Goal: Task Accomplishment & Management: Manage account settings

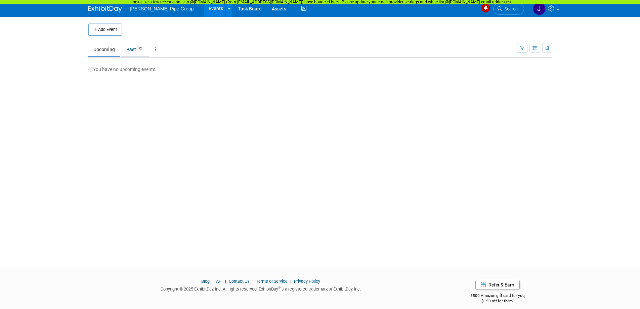
click at [135, 50] on link "Past 12" at bounding box center [135, 49] width 28 height 13
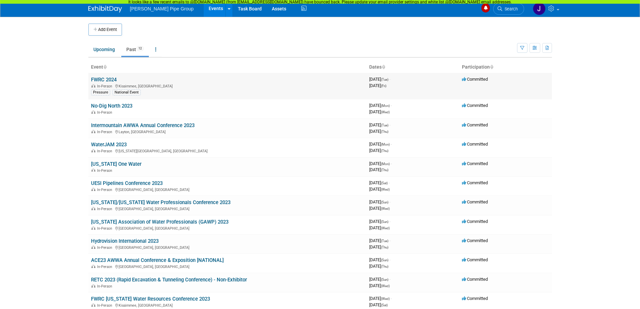
click at [67, 112] on body "[PERSON_NAME] Pipe Group Events Add Event Bulk Upload Events Shareable Event Bo…" at bounding box center [320, 154] width 640 height 309
click at [513, 80] on td "Committed" at bounding box center [505, 86] width 93 height 26
click at [546, 52] on button "button" at bounding box center [547, 48] width 10 height 10
click at [509, 68] on link "Export All (12 Events)" at bounding box center [518, 68] width 56 height 9
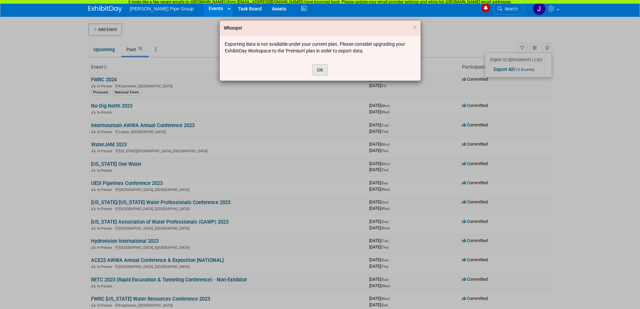
click at [321, 69] on button "OK" at bounding box center [319, 69] width 15 height 11
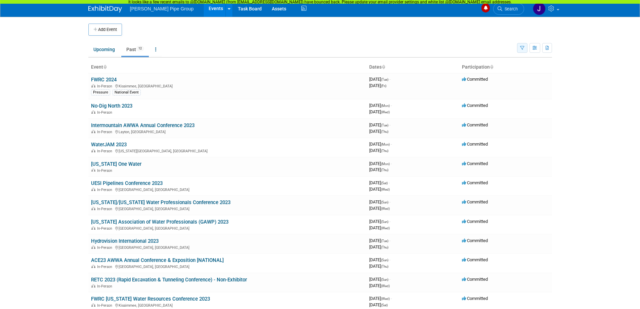
click at [522, 48] on icon "button" at bounding box center [522, 48] width 4 height 4
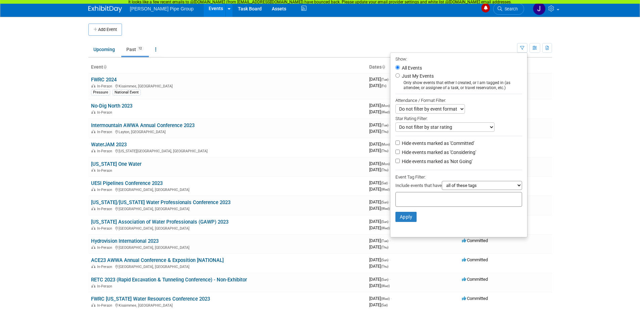
click at [563, 139] on body "Thompson Pipe Group Events Add Event Bulk Upload Events Shareable Event Boards …" at bounding box center [320, 154] width 640 height 309
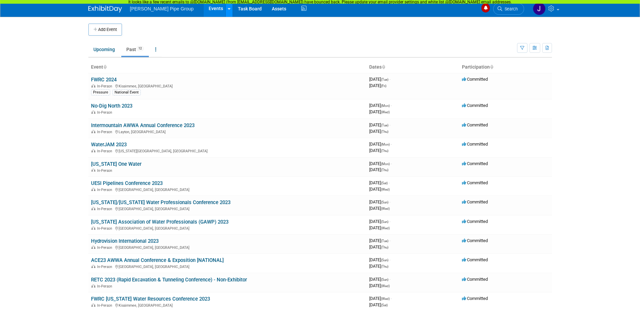
click at [228, 10] on icon at bounding box center [229, 9] width 3 height 4
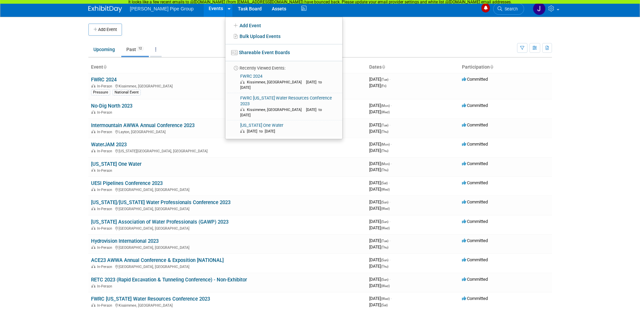
click at [157, 49] on link at bounding box center [155, 49] width 11 height 13
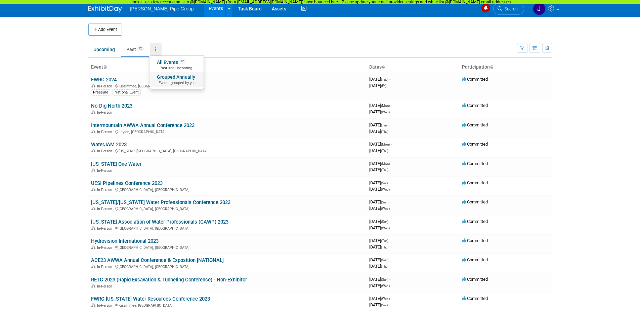
click at [169, 81] on span "Events grouped by year" at bounding box center [177, 82] width 40 height 5
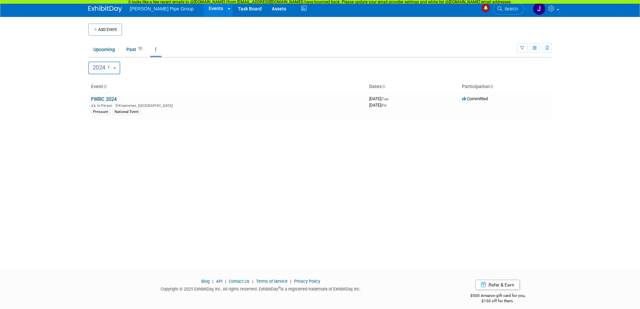
click at [116, 69] on button "2024 1" at bounding box center [104, 67] width 32 height 13
click at [117, 69] on button "2024 1" at bounding box center [104, 67] width 32 height 13
click at [103, 32] on button "Add Event" at bounding box center [105, 30] width 34 height 12
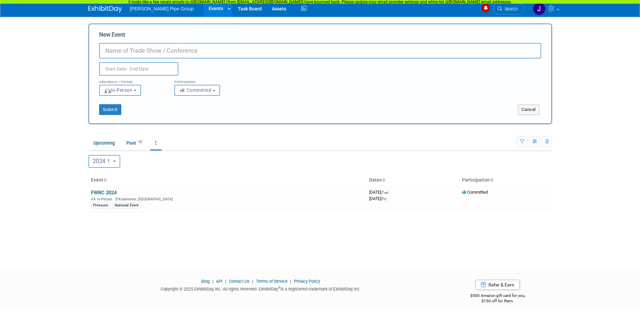
click at [161, 51] on input "New Event" at bounding box center [320, 50] width 442 height 15
type input "Powergen International 2026"
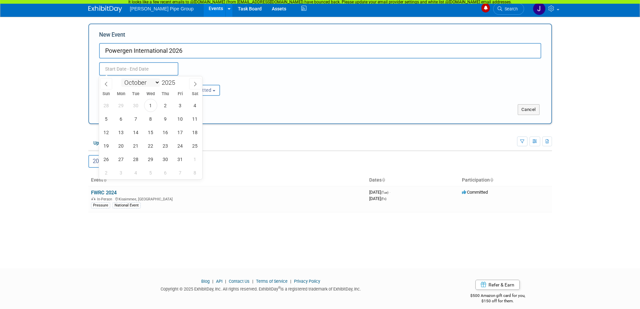
click at [158, 84] on select "January February March April May June July August September October November De…" at bounding box center [140, 82] width 39 height 8
select select "0"
click at [121, 78] on select "January February March April May June July August September October November De…" at bounding box center [140, 82] width 39 height 8
click at [177, 83] on span at bounding box center [177, 85] width 5 height 4
click at [178, 81] on span at bounding box center [177, 81] width 5 height 4
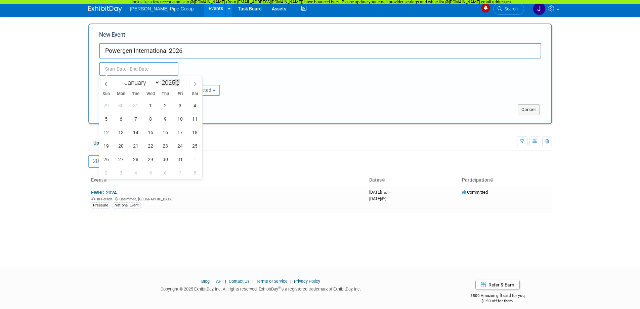
click at [178, 81] on span at bounding box center [177, 81] width 5 height 4
type input "2026"
click at [138, 145] on span "20" at bounding box center [135, 145] width 13 height 13
click at [167, 148] on span "22" at bounding box center [165, 145] width 13 height 13
type input "Jan 20, 2026 to Jan 22, 2026"
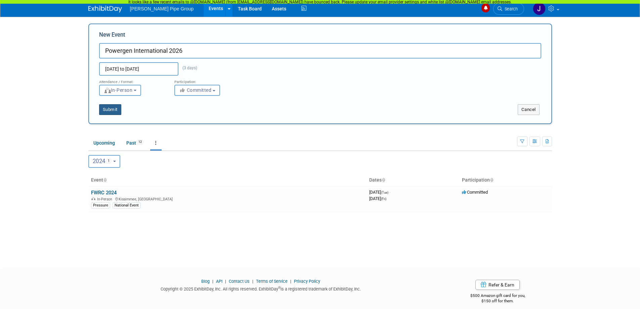
click at [115, 111] on button "Submit" at bounding box center [110, 109] width 22 height 11
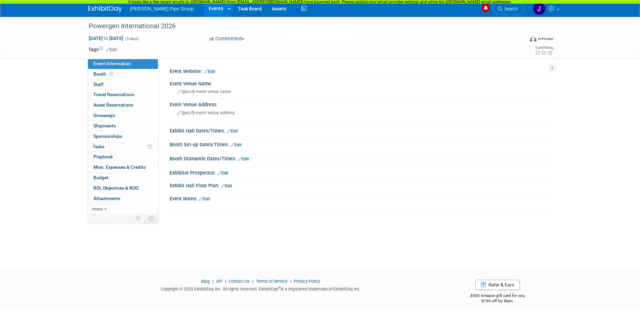
click at [212, 72] on link "Edit" at bounding box center [209, 71] width 11 height 5
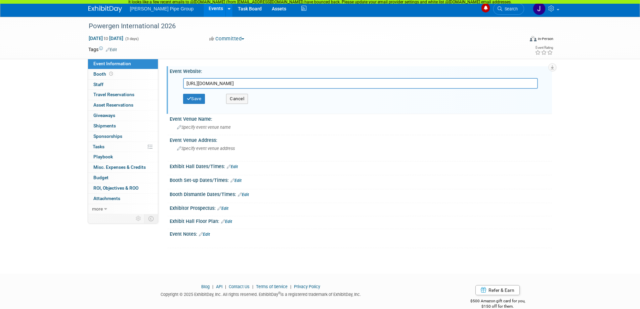
type input "https://www.powergen.com/attend/hydrovision"
click at [190, 99] on icon "button" at bounding box center [189, 98] width 5 height 4
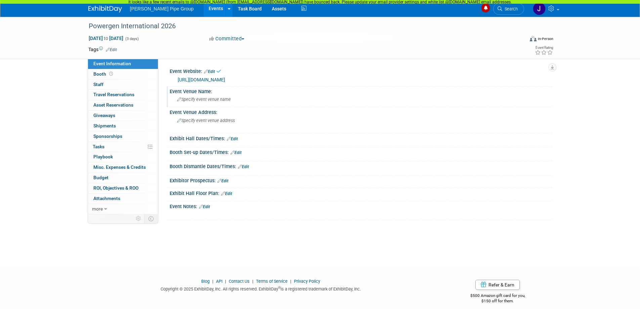
click at [206, 100] on span "Specify event venue name" at bounding box center [204, 99] width 54 height 5
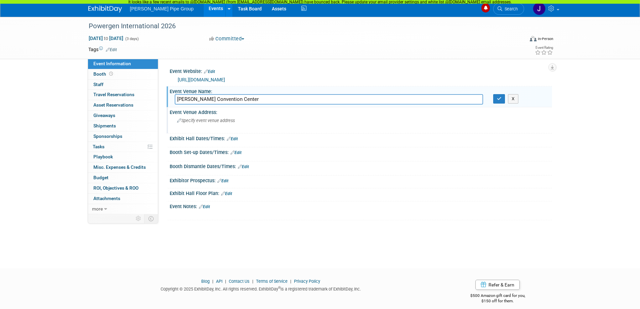
type input "Henry B. Gonzalez Convention Center"
click at [199, 121] on span "Specify event venue address" at bounding box center [206, 120] width 58 height 5
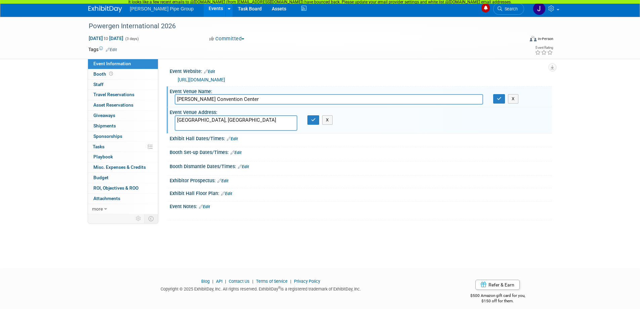
type textarea "San Antonio, TX"
click at [361, 123] on div "Event Venue Address: San Antonio, TX X" at bounding box center [359, 120] width 385 height 26
click at [313, 120] on icon "button" at bounding box center [313, 120] width 5 height 4
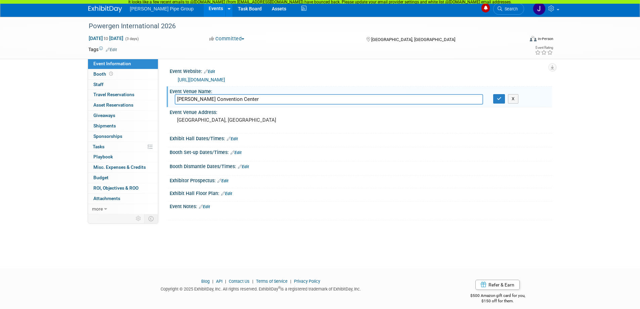
click at [235, 139] on link "Edit" at bounding box center [232, 138] width 11 height 5
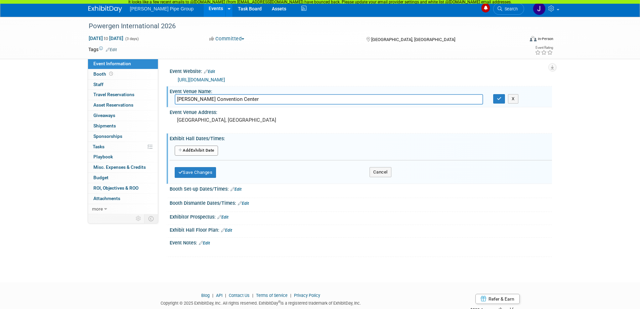
click at [200, 149] on button "Add Another Exhibit Date" at bounding box center [196, 150] width 43 height 10
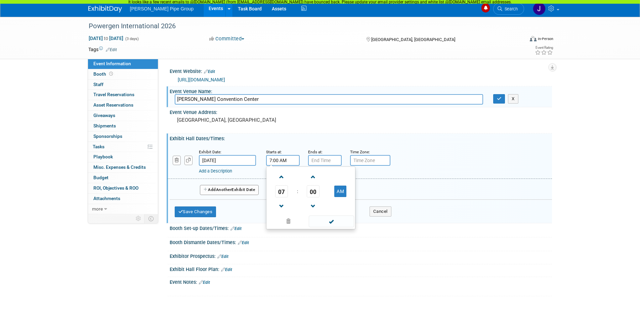
click at [292, 162] on input "7:00 AM" at bounding box center [283, 160] width 34 height 11
click at [279, 178] on span at bounding box center [282, 177] width 12 height 12
type input "10:00 AM"
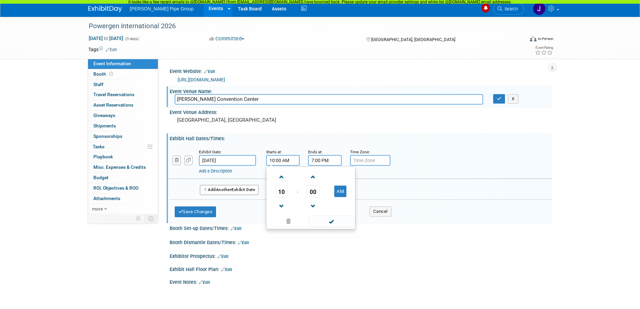
click at [320, 162] on input "7:00 PM" at bounding box center [325, 160] width 34 height 11
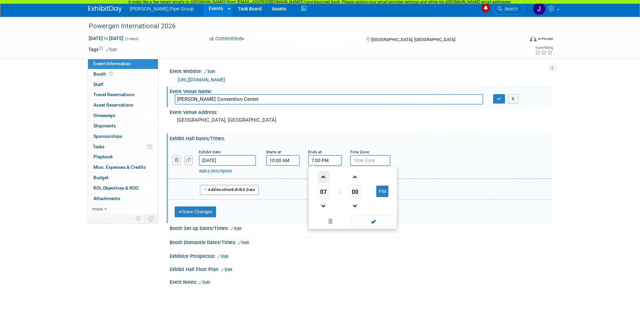
click at [321, 178] on span at bounding box center [324, 177] width 12 height 12
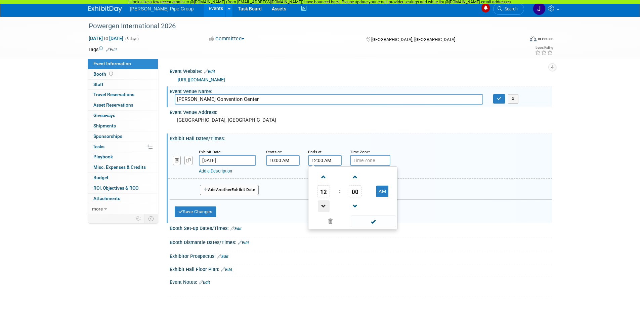
click at [319, 205] on span at bounding box center [324, 206] width 12 height 12
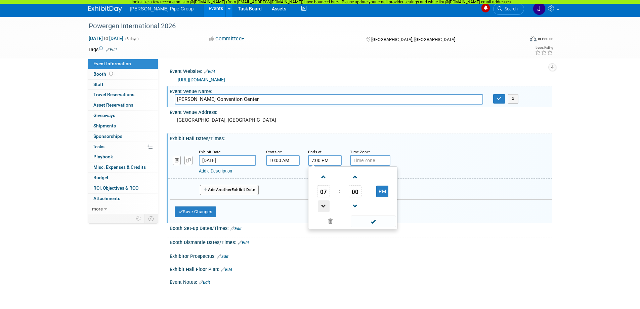
click at [319, 205] on span at bounding box center [324, 206] width 12 height 12
type input "5:00 PM"
click at [358, 161] on input "text" at bounding box center [370, 160] width 40 height 11
drag, startPoint x: 349, startPoint y: 160, endPoint x: 341, endPoint y: 160, distance: 7.7
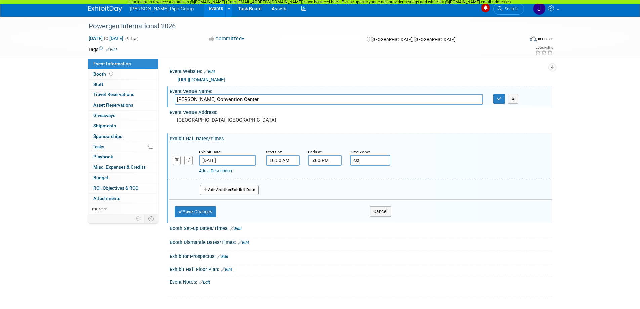
click at [341, 160] on div "Exhibit Date: Jan 20, 2026 Starts at: 10:00 AM Ends at: 5:00 PM Time Zone: Appl…" at bounding box center [360, 161] width 384 height 34
type input "CST"
click at [219, 189] on span "Another" at bounding box center [224, 189] width 16 height 5
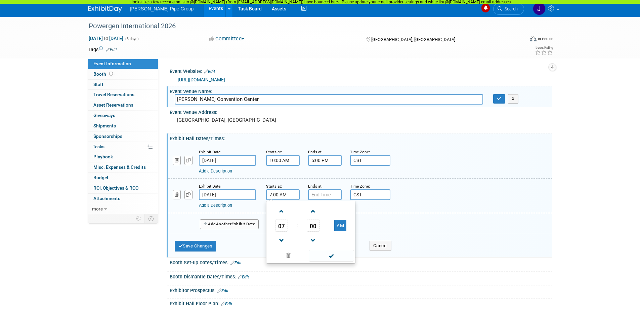
click at [277, 193] on input "7:00 AM" at bounding box center [283, 194] width 34 height 11
type input "10:00 AM"
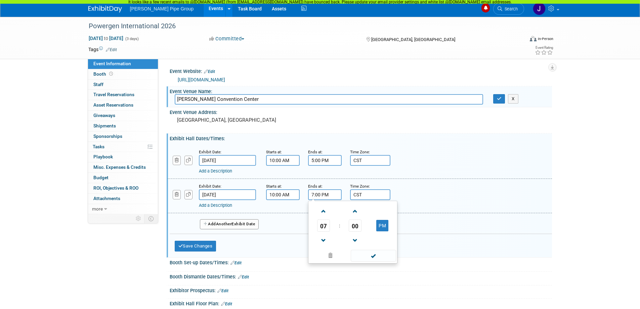
drag, startPoint x: 321, startPoint y: 195, endPoint x: 307, endPoint y: 195, distance: 13.8
click at [307, 195] on div "Ends at: 7:00 PM 07 : 00 PM 12 01 02 03 04 05 06 07 08 09 10 11 00 05 10 15 20 …" at bounding box center [324, 190] width 42 height 17
type input "5:00 PM"
click at [224, 225] on span "Another" at bounding box center [224, 223] width 16 height 5
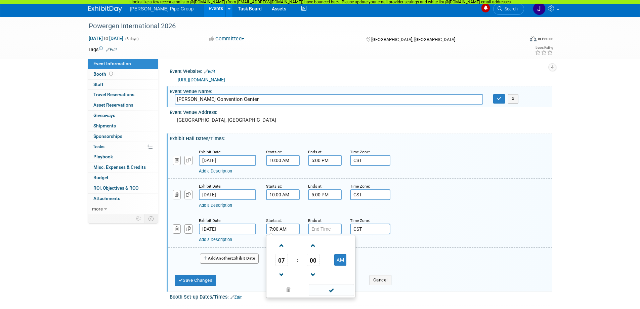
click at [276, 227] on input "7:00 AM" at bounding box center [283, 228] width 34 height 11
click at [281, 247] on span at bounding box center [282, 245] width 12 height 12
click at [281, 248] on span at bounding box center [282, 245] width 12 height 12
type input "9:00 AM"
click at [316, 230] on input "text" at bounding box center [325, 228] width 34 height 11
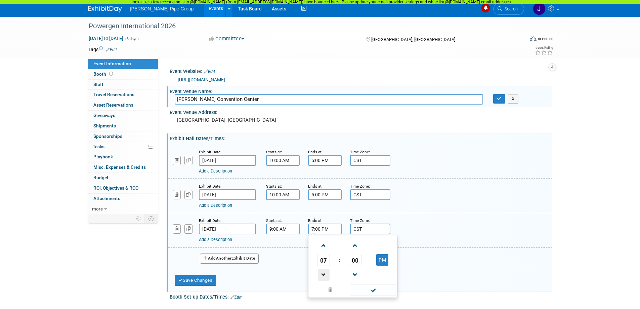
click at [323, 273] on span at bounding box center [324, 275] width 12 height 12
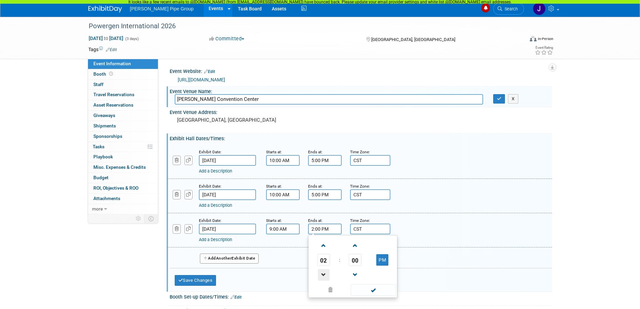
click at [323, 273] on span at bounding box center [324, 275] width 12 height 12
type input "1:00 PM"
click at [373, 289] on span at bounding box center [373, 290] width 45 height 12
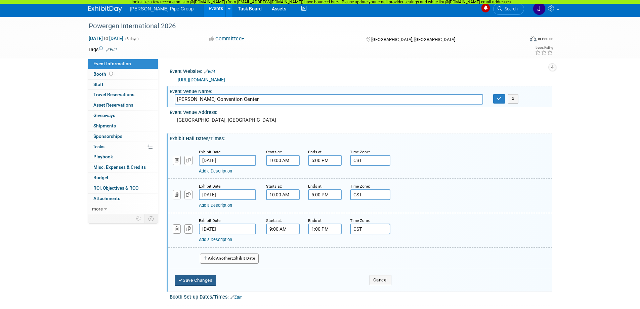
click at [200, 282] on button "Save Changes" at bounding box center [196, 280] width 42 height 11
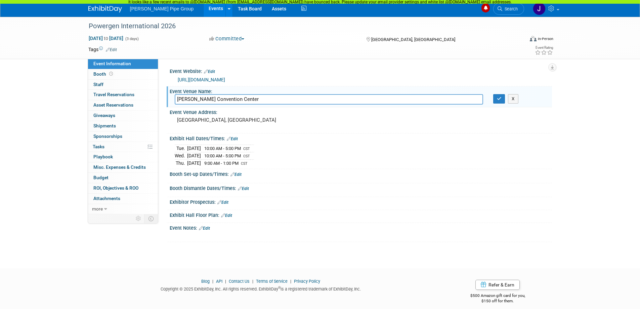
click at [239, 175] on link "Edit" at bounding box center [235, 174] width 11 height 5
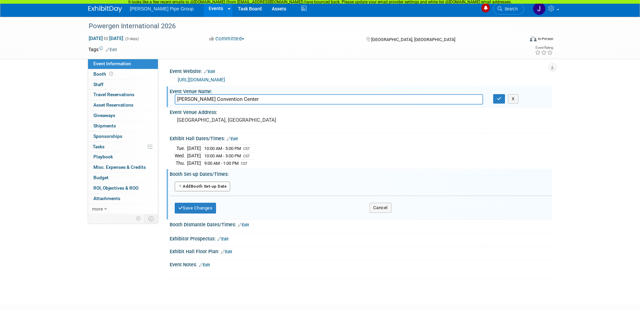
click at [206, 187] on button "Add Another Booth Set-up Date" at bounding box center [203, 186] width 56 height 10
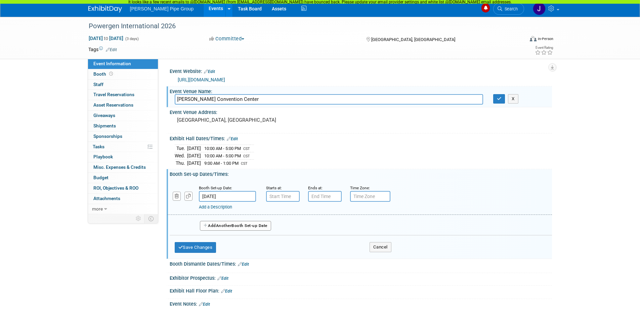
click at [236, 195] on input "Jan 20, 2026" at bounding box center [227, 196] width 57 height 11
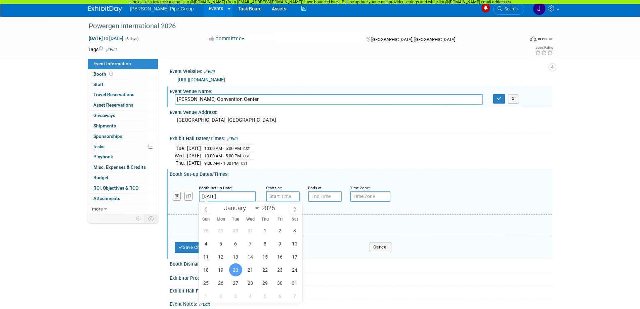
click at [238, 270] on span "20" at bounding box center [235, 269] width 13 height 13
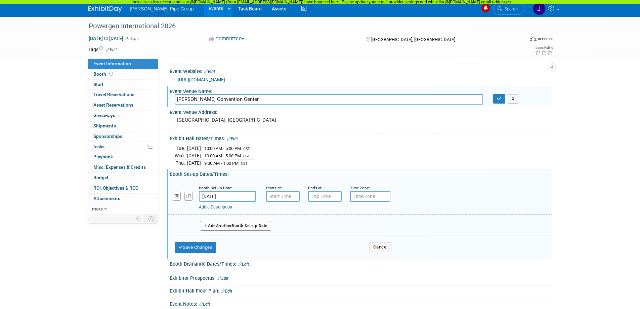
click at [236, 196] on input "Jan 20, 2026" at bounding box center [227, 196] width 57 height 11
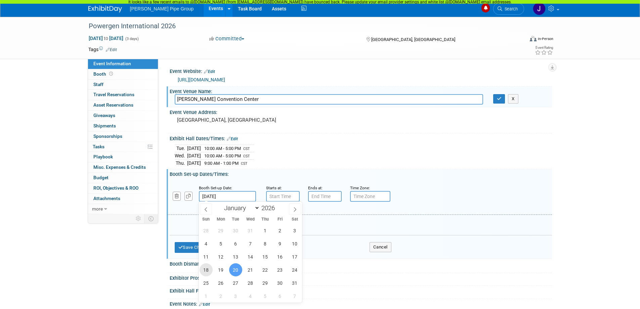
click at [209, 269] on span "18" at bounding box center [205, 269] width 13 height 13
type input "Jan 18, 2026"
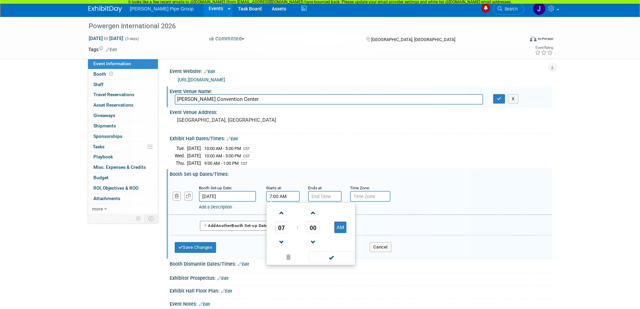
click at [287, 197] on input "7:00 AM" at bounding box center [283, 196] width 34 height 11
click at [280, 214] on span at bounding box center [282, 213] width 12 height 12
type input "8:00 AM"
click at [316, 196] on input "7:00 PM" at bounding box center [325, 196] width 34 height 11
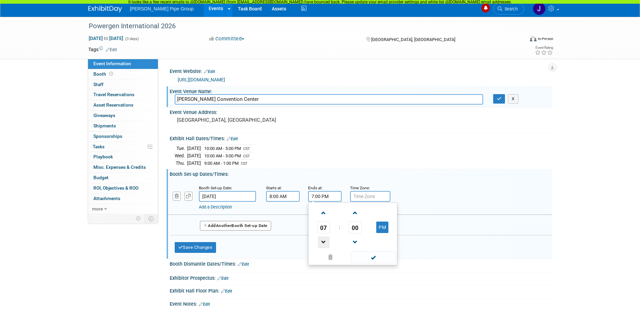
click at [321, 239] on span at bounding box center [324, 242] width 12 height 12
type input "5:00 PM"
click at [354, 196] on input "text" at bounding box center [370, 196] width 40 height 11
type input "CST"
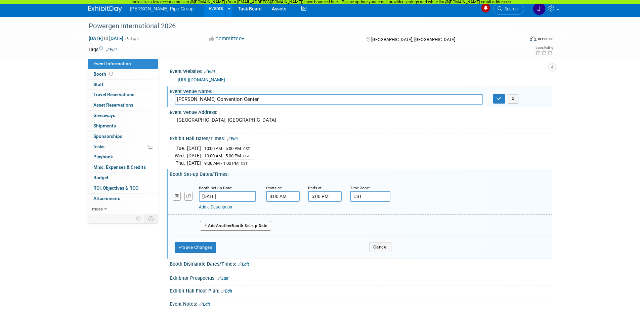
click at [259, 225] on button "Add Another Booth Set-up Date" at bounding box center [235, 226] width 71 height 10
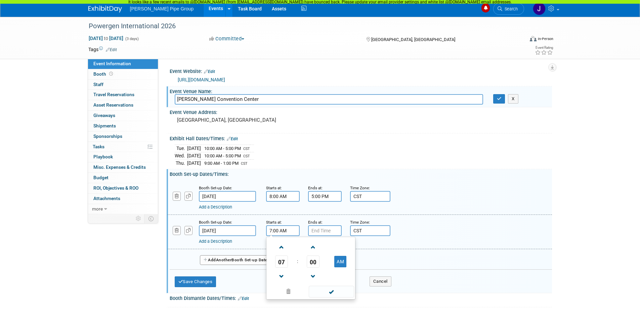
click at [285, 230] on input "7:00 AM" at bounding box center [283, 230] width 34 height 11
click at [281, 247] on span at bounding box center [282, 247] width 12 height 12
type input "8:00 AM"
click at [319, 229] on input "7:00 PM" at bounding box center [325, 230] width 34 height 11
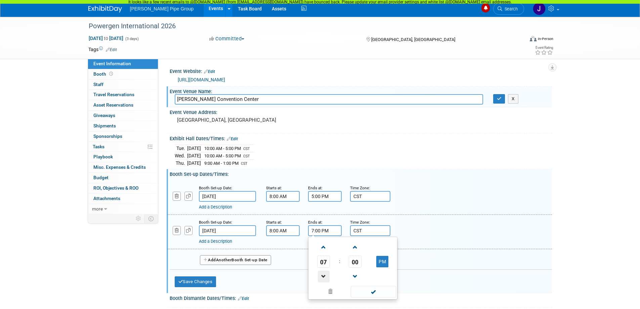
click at [322, 277] on span at bounding box center [324, 276] width 12 height 12
type input "5:00 PM"
click at [369, 292] on span at bounding box center [373, 291] width 45 height 12
click at [208, 281] on button "Save Changes" at bounding box center [196, 281] width 42 height 11
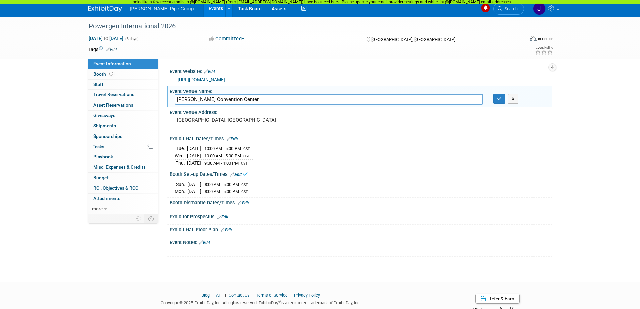
click at [198, 203] on div "Booth Dismantle Dates/Times: Edit" at bounding box center [361, 201] width 382 height 9
click at [246, 202] on link "Edit" at bounding box center [243, 202] width 11 height 5
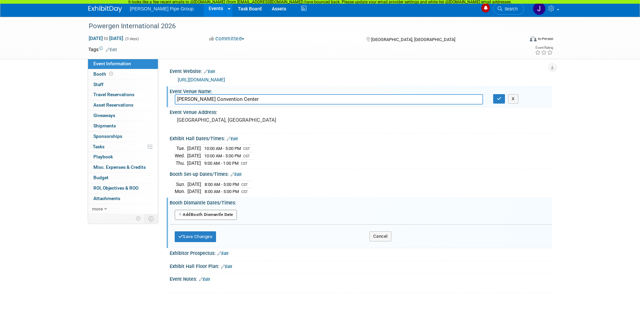
click at [203, 214] on button "Add Another Booth Dismantle Date" at bounding box center [206, 215] width 62 height 10
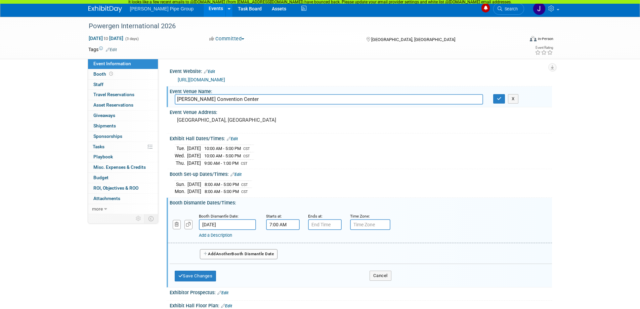
click at [277, 223] on input "7:00 AM" at bounding box center [283, 224] width 34 height 11
click at [282, 271] on span at bounding box center [282, 270] width 12 height 12
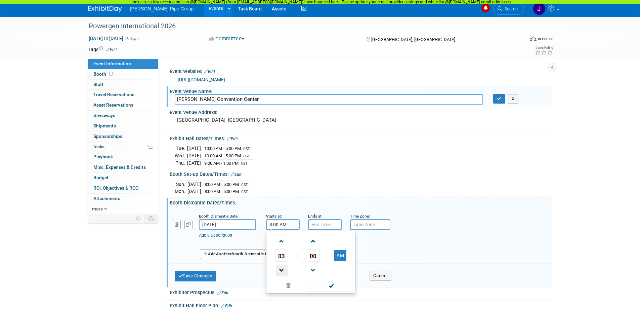
click at [282, 271] on span at bounding box center [282, 270] width 12 height 12
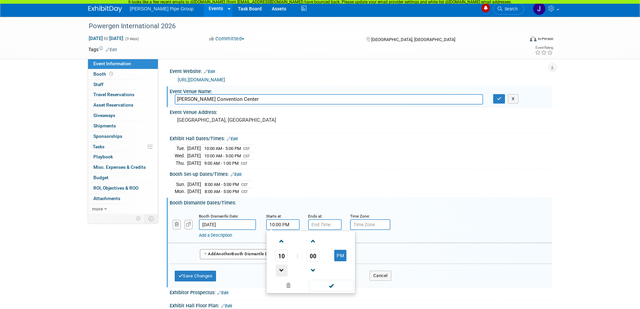
click at [282, 271] on span at bounding box center [282, 270] width 12 height 12
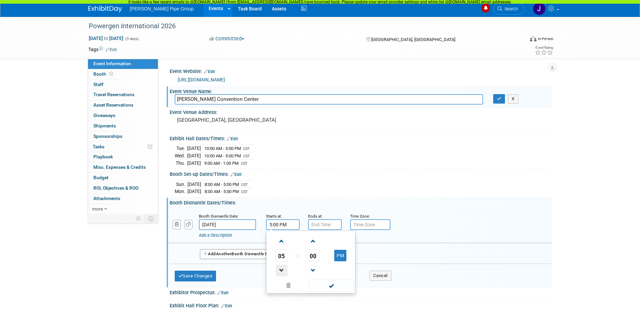
click at [282, 271] on span at bounding box center [282, 270] width 12 height 12
type input "1:00 PM"
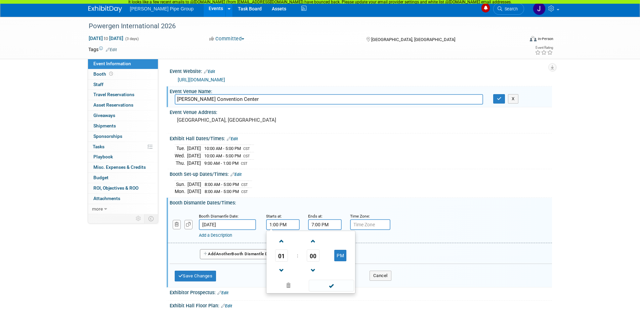
click at [320, 225] on input "7:00 PM" at bounding box center [325, 224] width 34 height 11
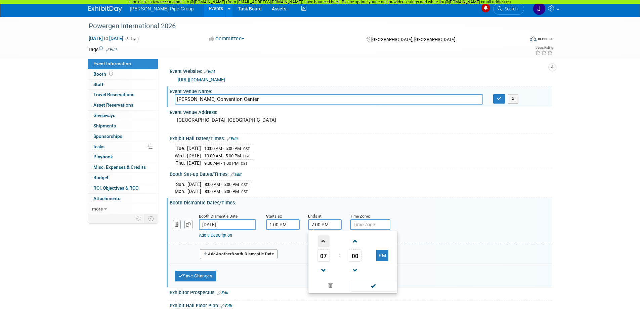
click at [323, 241] on span at bounding box center [324, 241] width 12 height 12
type input "9:00 PM"
click at [357, 225] on input "text" at bounding box center [370, 224] width 40 height 11
type input "CST"
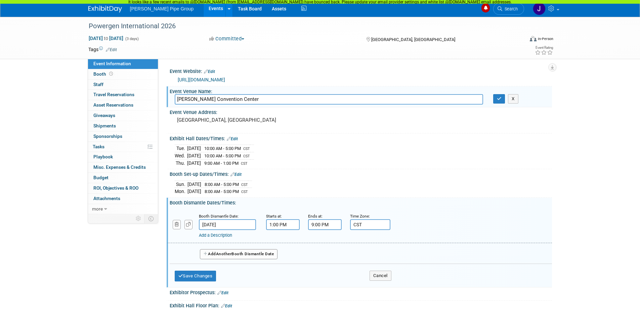
click at [210, 252] on button "Add Another Booth Dismantle Date" at bounding box center [239, 254] width 78 height 10
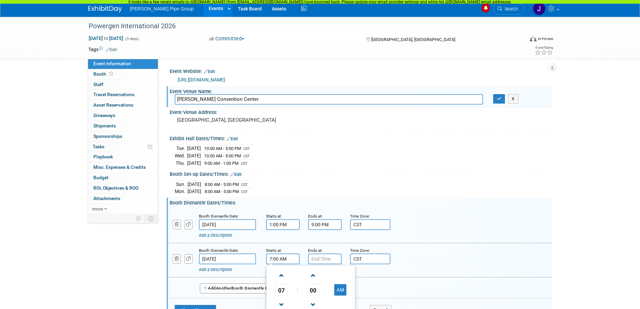
click at [288, 261] on input "7:00 AM" at bounding box center [283, 258] width 34 height 11
click at [280, 272] on span at bounding box center [282, 275] width 12 height 12
type input "8:00 AM"
click at [322, 257] on input "7:00 PM" at bounding box center [325, 258] width 34 height 11
click at [321, 300] on span at bounding box center [324, 304] width 12 height 12
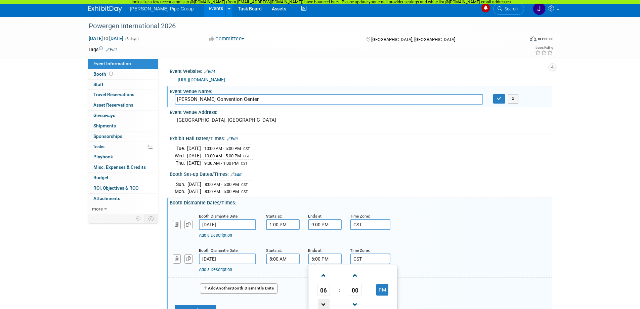
click at [321, 300] on span at bounding box center [324, 304] width 12 height 12
type input "5:00 PM"
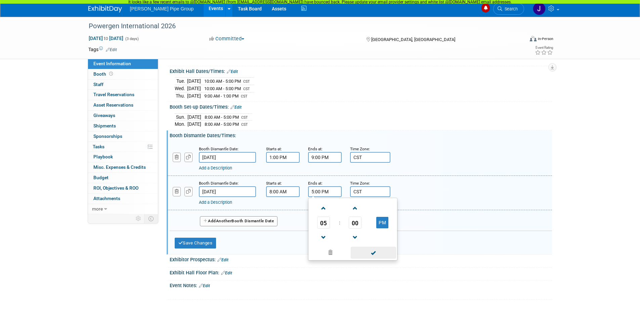
click at [370, 252] on span at bounding box center [373, 252] width 45 height 12
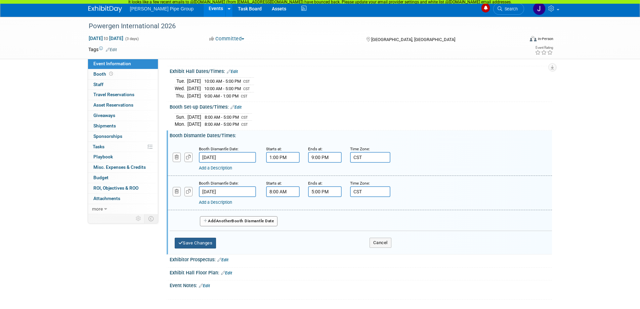
click at [184, 240] on button "Save Changes" at bounding box center [196, 242] width 42 height 11
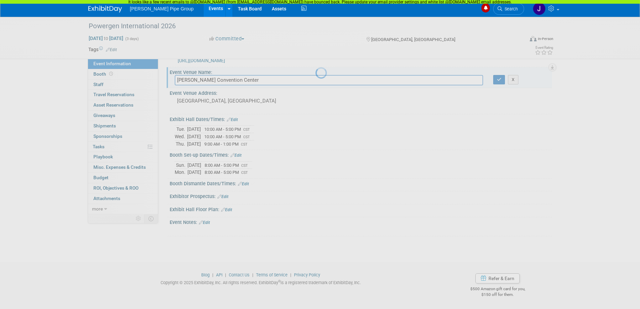
scroll to position [17, 0]
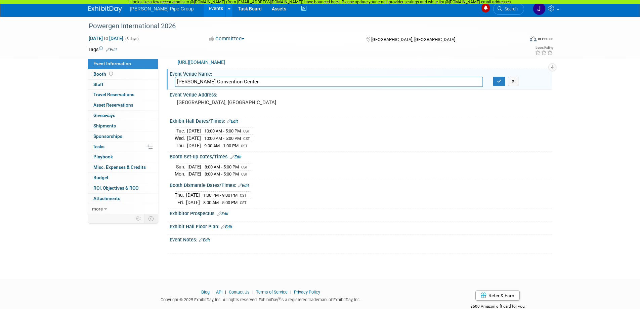
click at [227, 213] on link "Edit" at bounding box center [222, 213] width 11 height 5
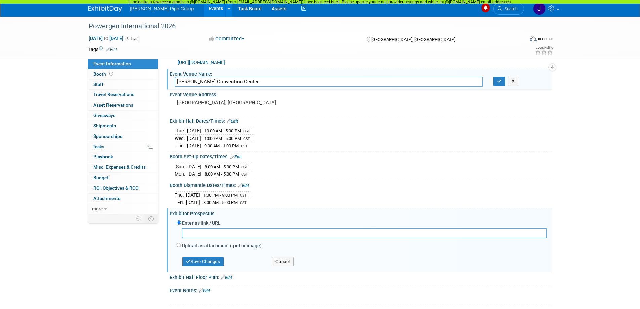
click at [219, 232] on input "text" at bounding box center [364, 233] width 365 height 10
paste input "https://pg2026.exh.mapyourshow.com/7_0/main/default"
type input "https://pg2026.exh.mapyourshow.com/7_0/main/default"
click at [217, 263] on button "Save Changes" at bounding box center [203, 261] width 42 height 9
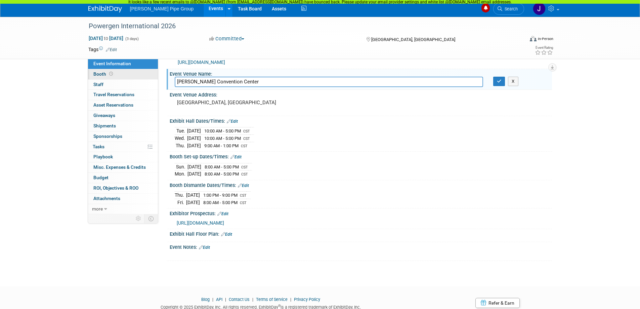
click at [96, 74] on span "Booth" at bounding box center [103, 73] width 21 height 5
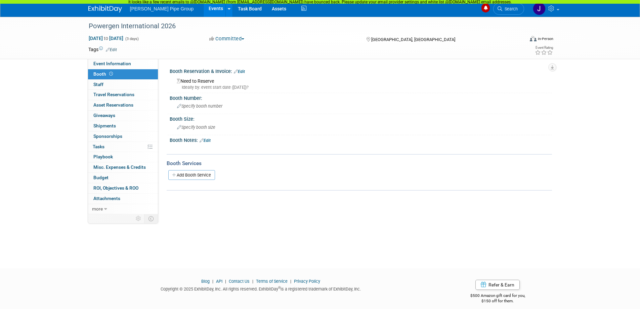
click at [196, 81] on div "Need to Reserve Ideally by: event start date (Tue. Jan 20, 2026)?" at bounding box center [361, 83] width 372 height 14
click at [200, 87] on div "Ideally by: event start date (Tue. Jan 20, 2026)?" at bounding box center [362, 87] width 370 height 6
click at [240, 71] on link "Edit" at bounding box center [239, 71] width 11 height 5
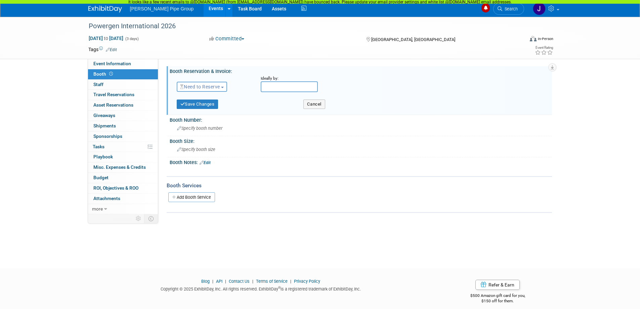
click at [223, 87] on span "button" at bounding box center [222, 87] width 3 height 1
click at [212, 107] on link "Reserved" at bounding box center [213, 107] width 72 height 9
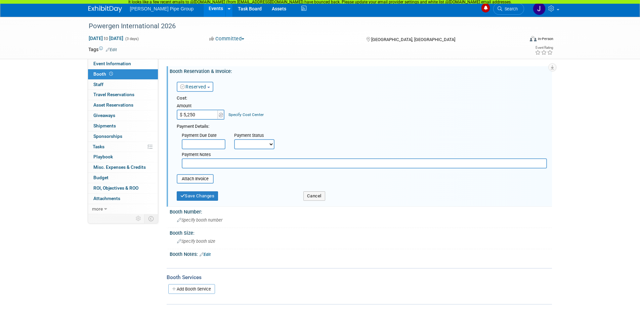
type input "$ 5,250.00"
click at [251, 114] on link "Specify Cost Center" at bounding box center [245, 114] width 35 height 5
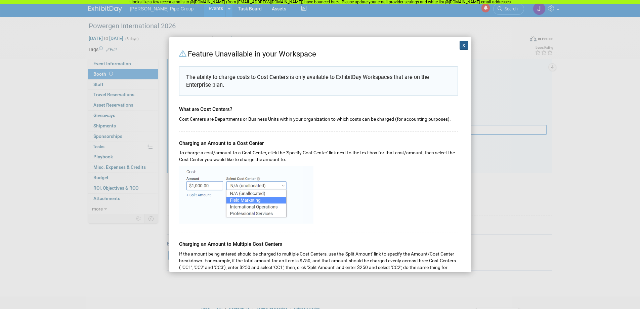
click at [459, 47] on button "X" at bounding box center [463, 45] width 9 height 9
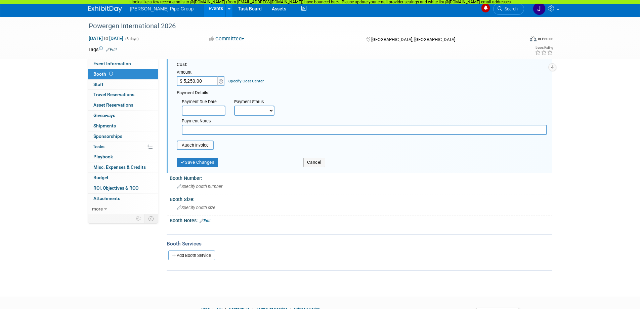
click at [198, 112] on input "text" at bounding box center [204, 110] width 44 height 10
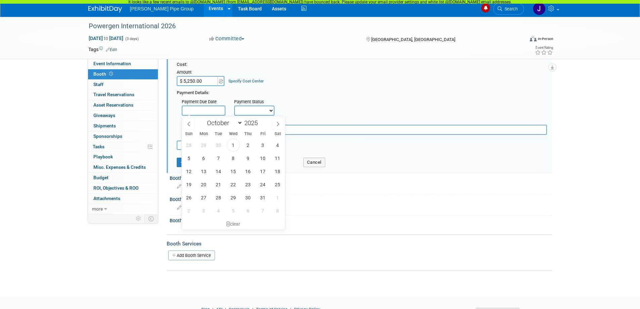
click at [208, 107] on input "text" at bounding box center [204, 110] width 44 height 10
click at [273, 112] on select "Not Paid Yet Partially Paid Paid in Full" at bounding box center [254, 110] width 40 height 10
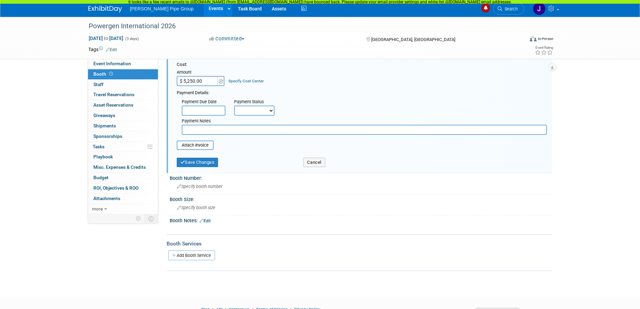
select select "3"
click at [234, 105] on select "Not Paid Yet Partially Paid Paid in Full" at bounding box center [254, 110] width 40 height 10
click at [285, 110] on div "Payment Due Date Payment Status Not Paid Yet Partially Paid Paid in Full Next P…" at bounding box center [362, 115] width 380 height 39
click at [208, 128] on input "text" at bounding box center [364, 130] width 365 height 10
type input "Sent invoice to AP - PO has been created. Pending confirmation of payment."
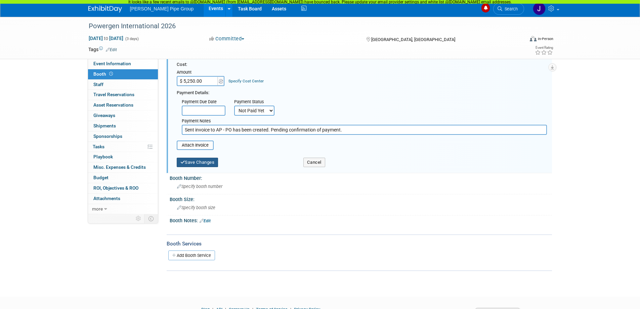
click at [192, 164] on button "Save Changes" at bounding box center [198, 161] width 42 height 9
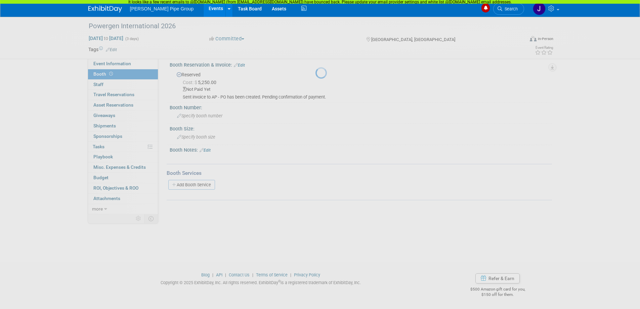
scroll to position [6, 0]
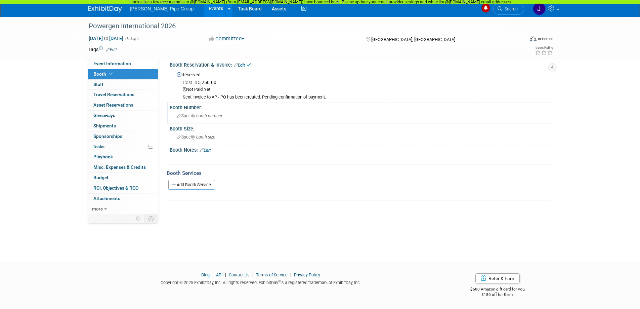
click at [198, 118] on div "Specify booth number" at bounding box center [361, 115] width 372 height 10
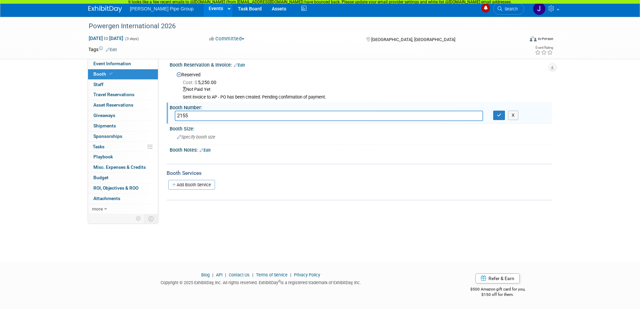
type input "2155"
click at [500, 116] on icon "button" at bounding box center [499, 115] width 5 height 4
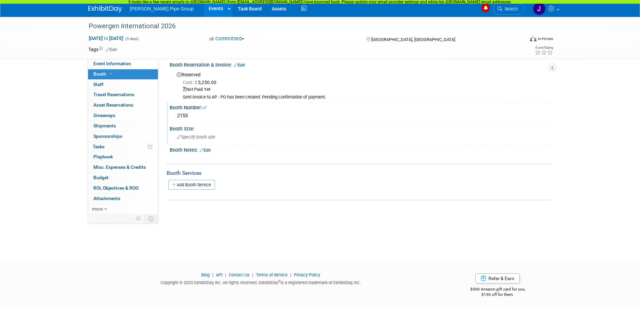
click at [194, 136] on span "Specify booth size" at bounding box center [196, 136] width 38 height 5
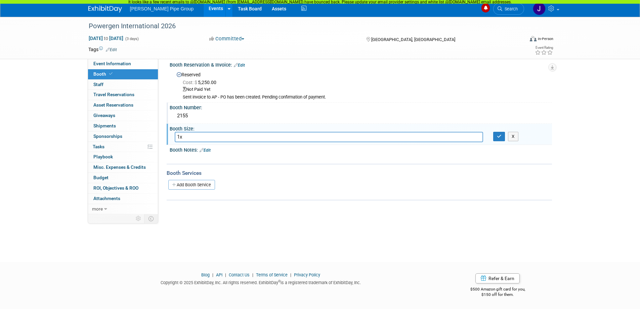
type input "1"
type input "10x10"
click at [499, 138] on button "button" at bounding box center [499, 136] width 12 height 9
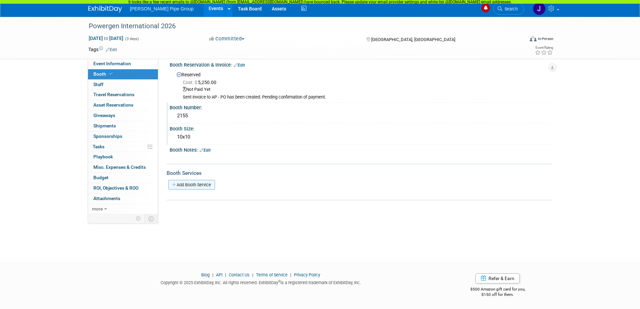
click at [173, 185] on icon at bounding box center [174, 184] width 5 height 4
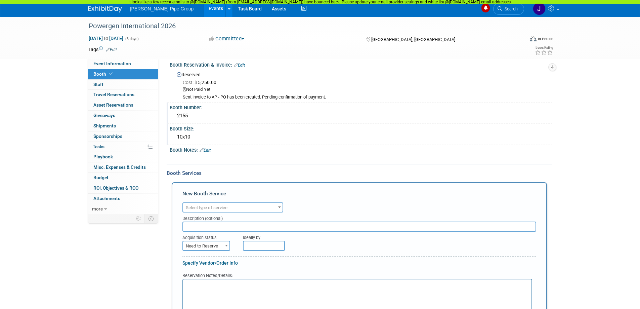
scroll to position [0, 0]
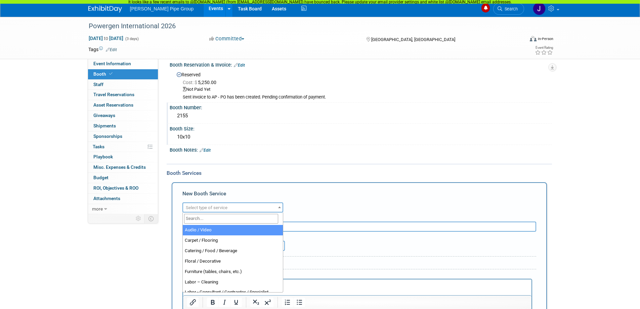
click at [277, 207] on span at bounding box center [279, 206] width 7 height 9
click at [307, 191] on div "New Booth Service" at bounding box center [359, 195] width 354 height 11
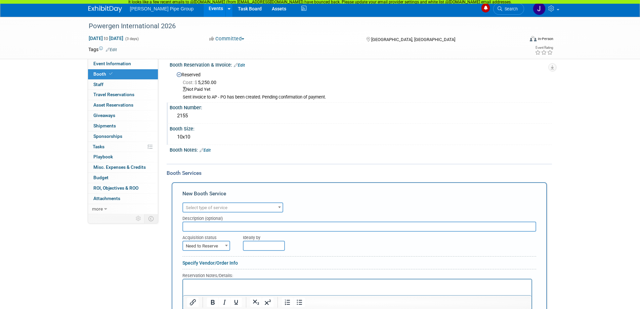
scroll to position [74, 0]
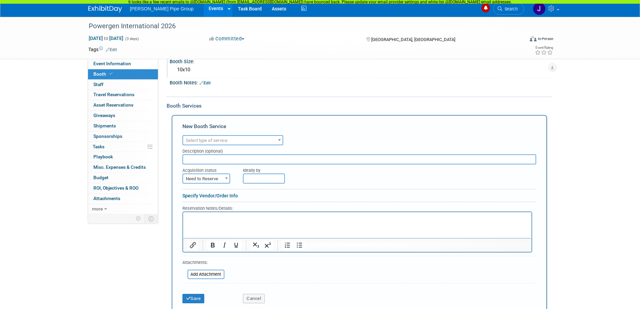
click at [280, 141] on span at bounding box center [279, 139] width 7 height 9
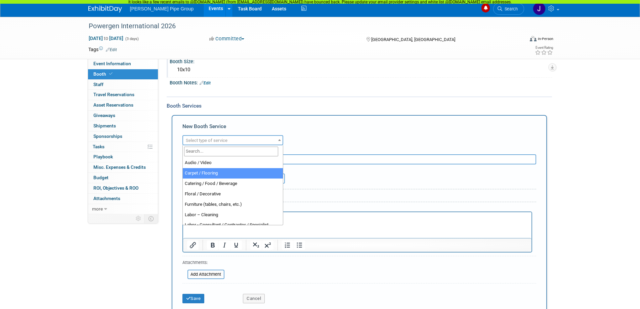
select select "4"
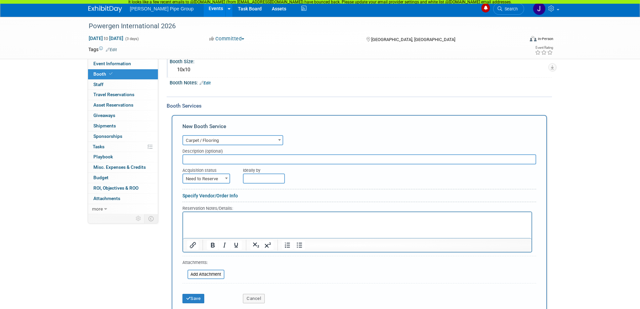
click at [226, 180] on span at bounding box center [226, 178] width 7 height 9
click at [197, 298] on button "Save" at bounding box center [193, 297] width 22 height 9
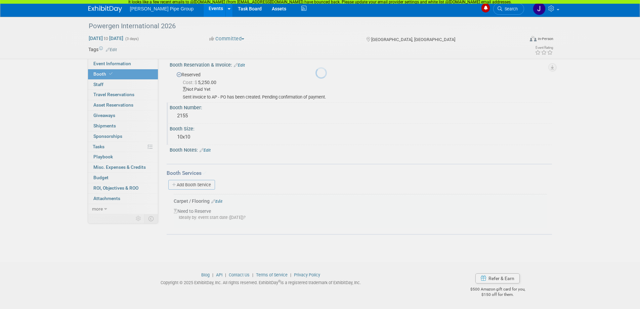
scroll to position [6, 0]
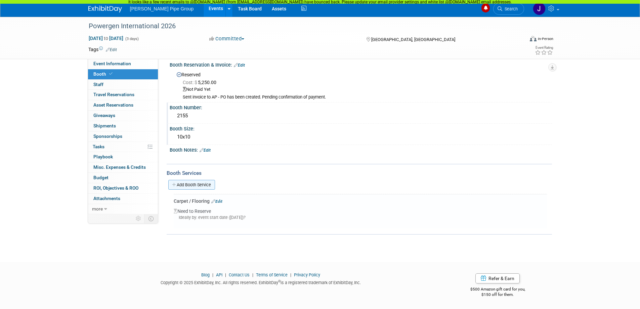
click at [175, 184] on icon at bounding box center [174, 184] width 5 height 4
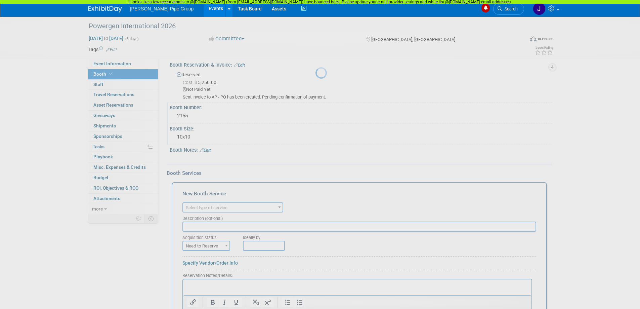
scroll to position [0, 0]
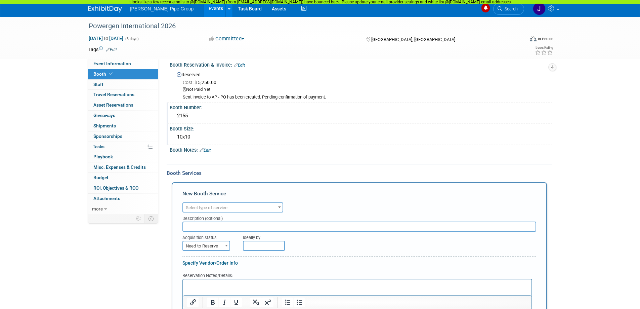
click at [278, 210] on span at bounding box center [279, 206] width 7 height 9
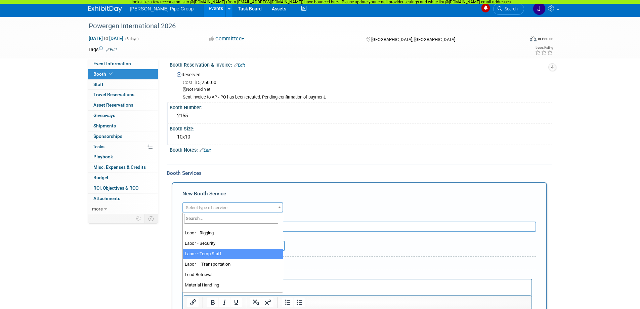
scroll to position [34, 0]
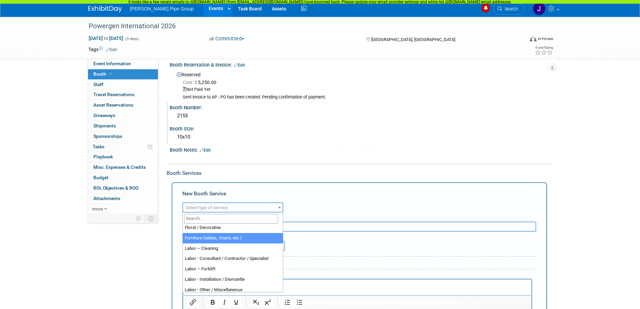
select select "6"
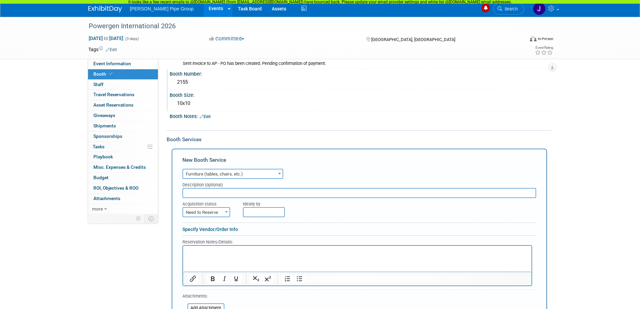
scroll to position [74, 0]
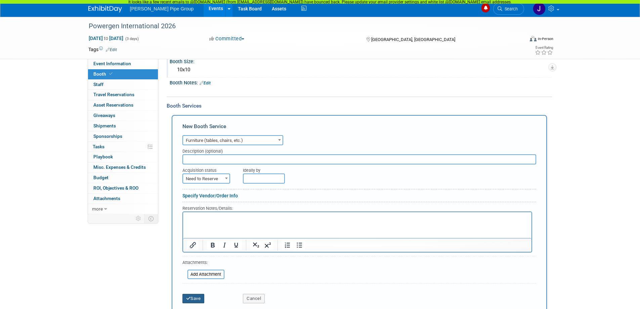
click at [190, 296] on button "Save" at bounding box center [193, 297] width 22 height 9
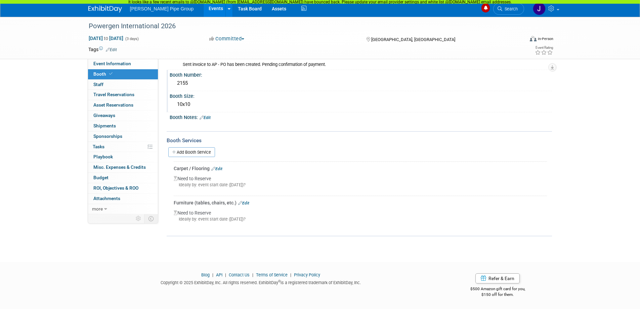
scroll to position [5, 0]
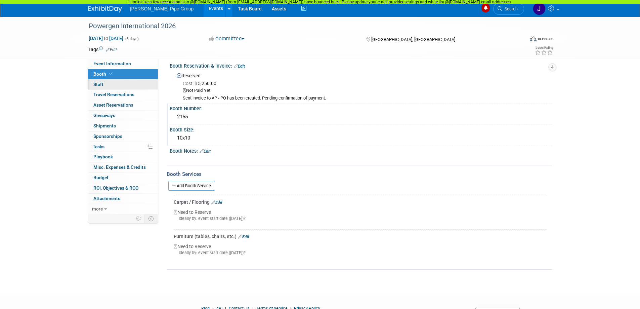
click at [98, 84] on span "Staff 0" at bounding box center [98, 84] width 10 height 5
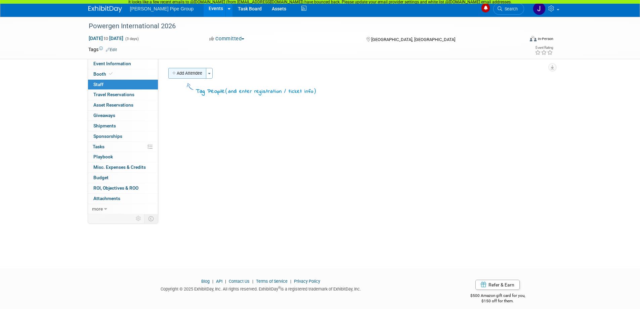
click at [193, 75] on button "Add Attendee" at bounding box center [187, 73] width 38 height 11
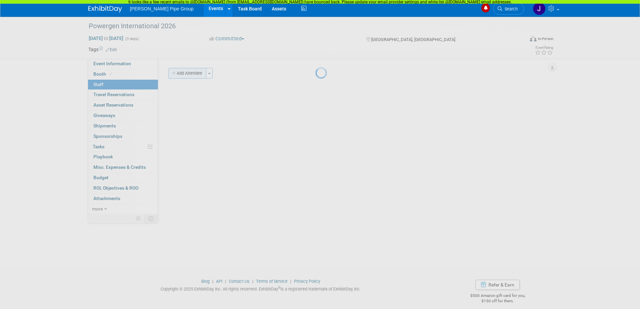
select select "9c75f2fd-8f73-4e0f-8032-0286af7f0dfe"
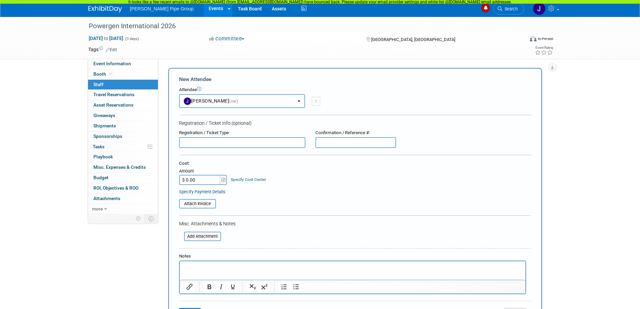
click at [300, 103] on button "Jennifer Monk (me)" at bounding box center [242, 101] width 126 height 14
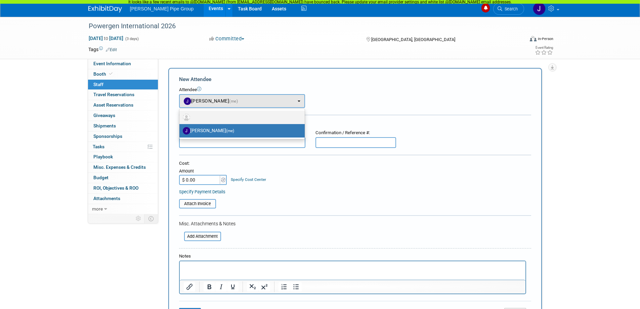
click at [185, 115] on img at bounding box center [186, 116] width 7 height 7
click at [180, 115] on input "radio" at bounding box center [178, 116] width 4 height 4
radio input "true"
select select
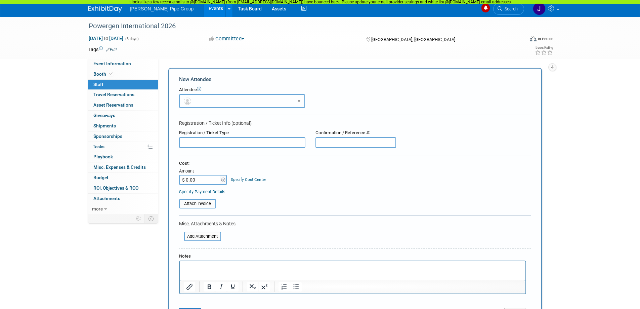
click at [244, 106] on button "button" at bounding box center [242, 101] width 126 height 14
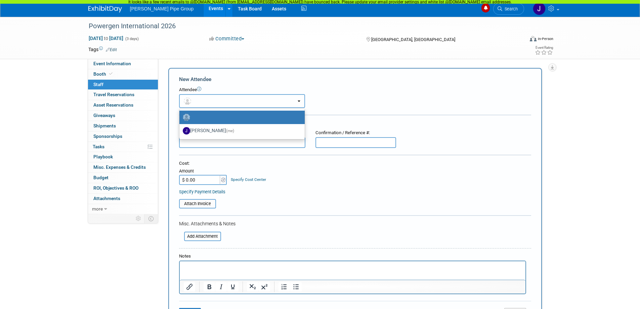
click at [214, 100] on button "button" at bounding box center [242, 101] width 126 height 14
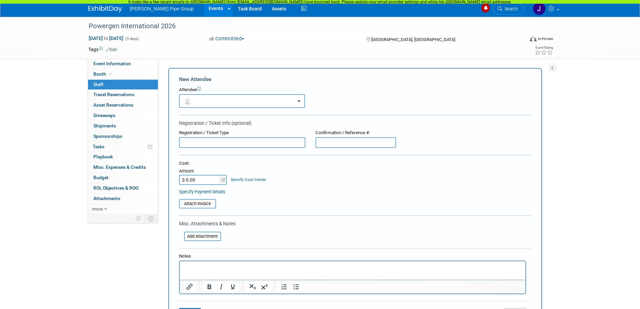
click at [198, 89] on icon at bounding box center [199, 89] width 4 height 4
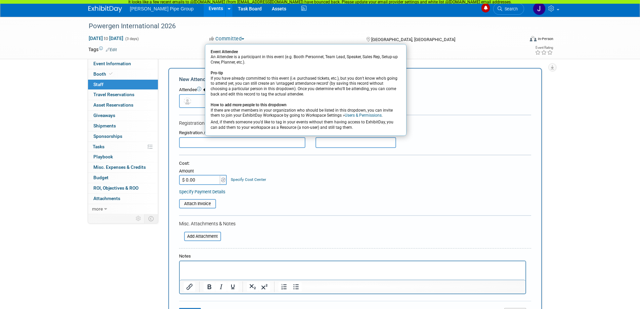
click at [196, 99] on button "button" at bounding box center [242, 101] width 126 height 14
click at [219, 165] on div "Cost:" at bounding box center [355, 163] width 352 height 6
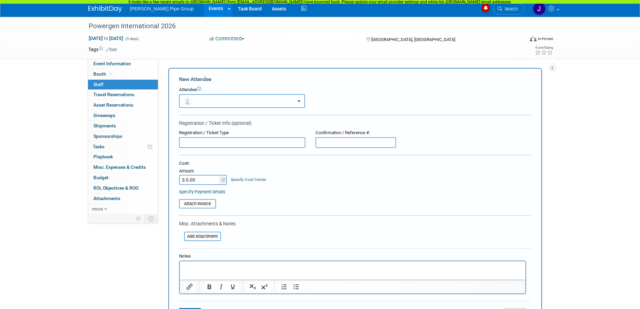
click at [215, 101] on button "button" at bounding box center [242, 101] width 126 height 14
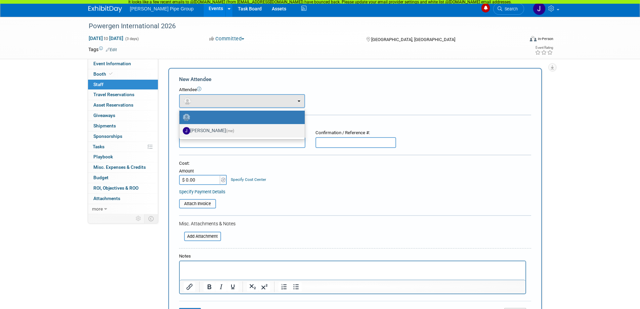
click at [243, 129] on label "Jennifer Monk (me)" at bounding box center [240, 130] width 115 height 11
click at [180, 129] on input "Jennifer Monk (me)" at bounding box center [178, 130] width 4 height 4
radio input "true"
select select "9c75f2fd-8f73-4e0f-8032-0286af7f0dfe"
radio input "false"
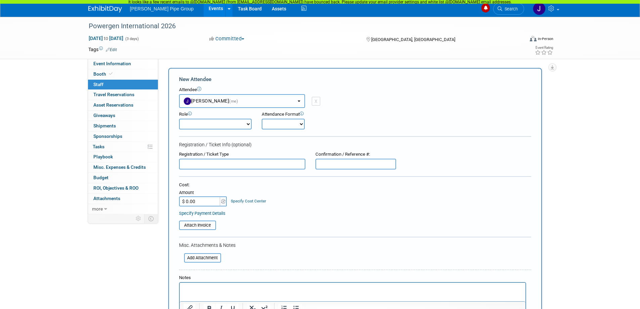
click at [297, 101] on b "button" at bounding box center [298, 100] width 3 height 1
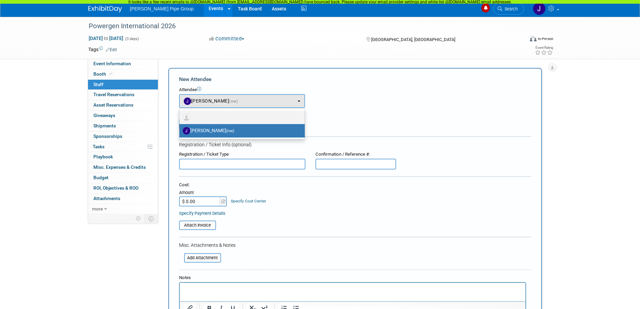
click at [247, 115] on label at bounding box center [240, 117] width 115 height 11
click at [180, 115] on input "radio" at bounding box center [178, 116] width 4 height 4
select select
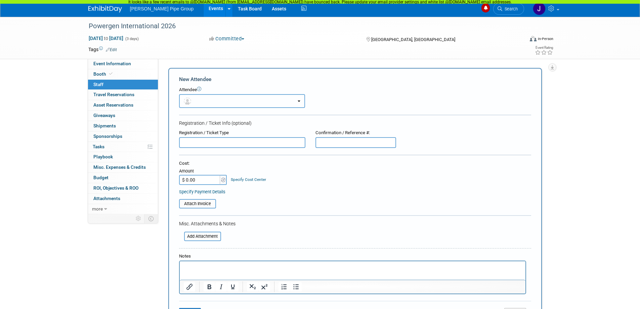
click at [227, 102] on button "button" at bounding box center [242, 101] width 126 height 14
click at [330, 95] on div "Attendee <img src="https://www.exhibitday.com/Images/Unassigned-User-Icon.png" …" at bounding box center [355, 97] width 352 height 21
click at [213, 141] on input "text" at bounding box center [242, 142] width 126 height 11
click at [109, 96] on span "Travel Reservations 0" at bounding box center [113, 94] width 41 height 5
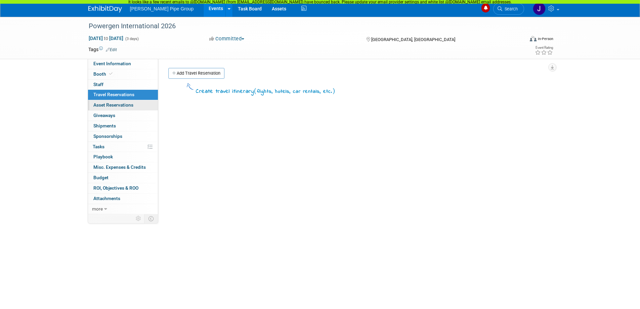
click at [108, 106] on span "Asset Reservations 0" at bounding box center [113, 104] width 40 height 5
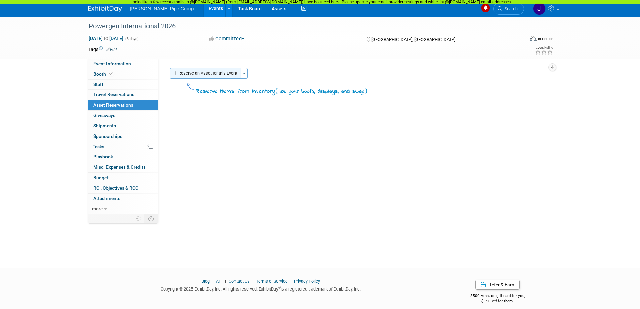
click at [213, 74] on button "Reserve an Asset for this Event" at bounding box center [205, 73] width 71 height 11
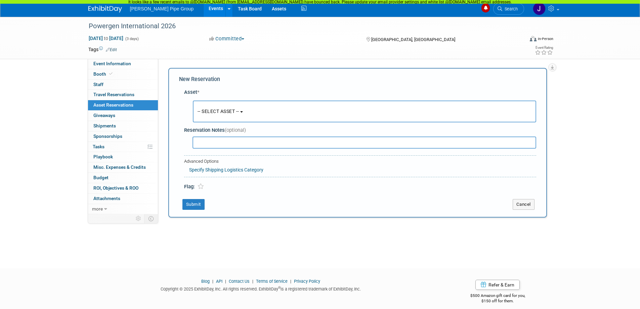
scroll to position [6, 0]
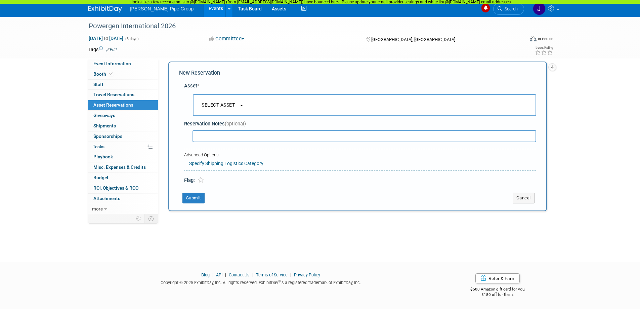
click at [239, 104] on span "-- SELECT ASSET --" at bounding box center [218, 104] width 42 height 5
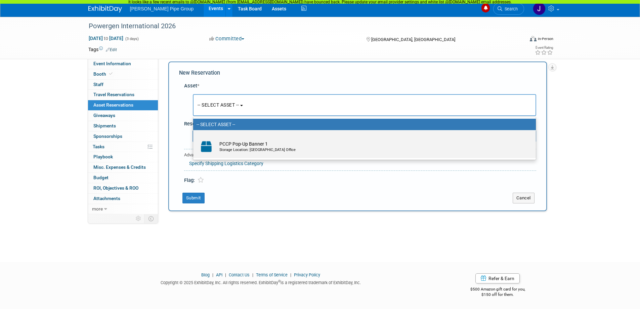
click at [234, 147] on div "Storage Location: Grand Prairie Office" at bounding box center [370, 149] width 303 height 5
click at [194, 138] on input "PCCP Pop-Up Banner 1 Storage Location: Grand Prairie Office" at bounding box center [192, 136] width 4 height 4
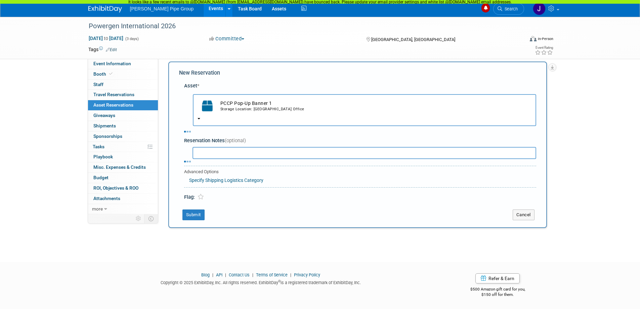
select select "10713320"
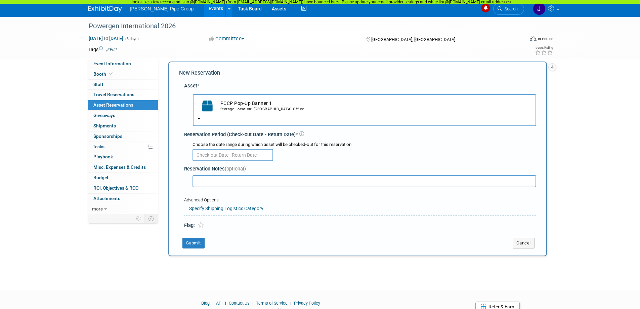
click at [237, 153] on input "text" at bounding box center [232, 155] width 81 height 12
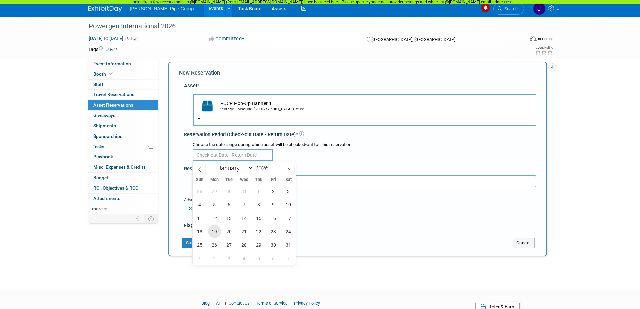
click at [214, 233] on span "19" at bounding box center [214, 231] width 13 height 13
click at [260, 234] on span "22" at bounding box center [258, 231] width 13 height 13
type input "Jan 19, 2026 to Jan 22, 2026"
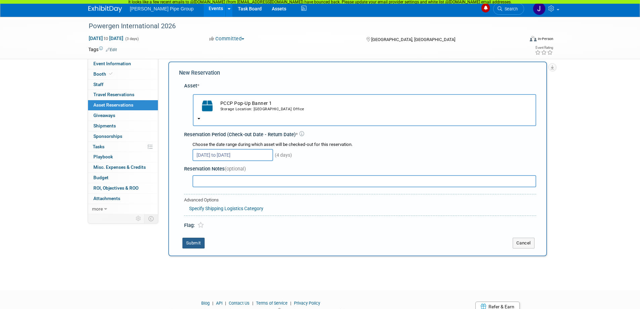
click at [198, 242] on button "Submit" at bounding box center [193, 242] width 22 height 11
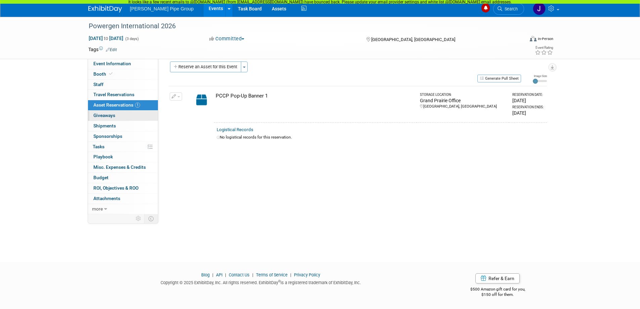
click at [107, 116] on span "Giveaways 0" at bounding box center [104, 114] width 22 height 5
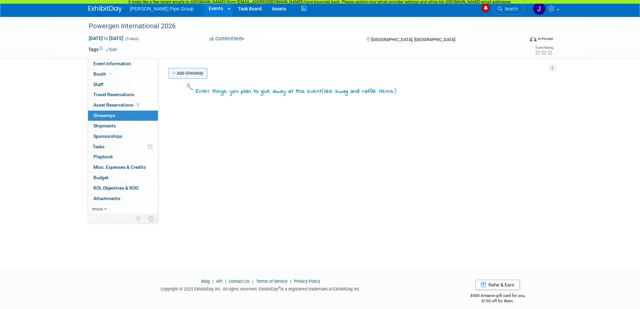
click at [190, 73] on link "Add Giveaway" at bounding box center [187, 73] width 39 height 11
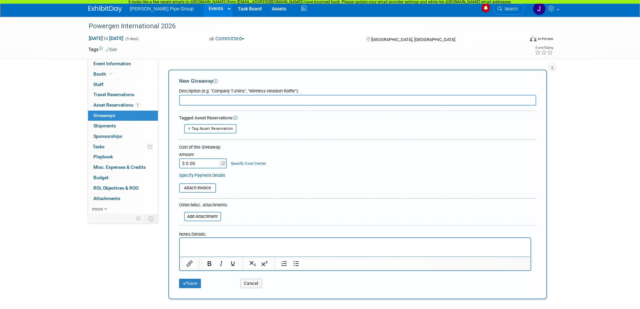
type input "C"
type input "Koozie - 25"
click at [224, 163] on img at bounding box center [223, 163] width 4 height 5
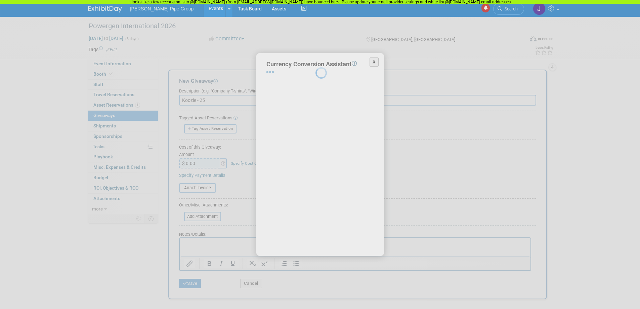
select select "2"
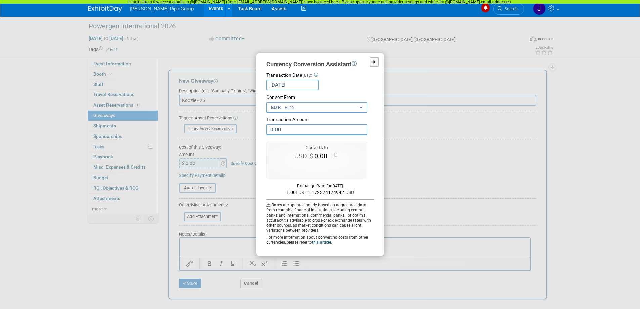
click at [356, 109] on button "EUR Euro" at bounding box center [316, 107] width 101 height 11
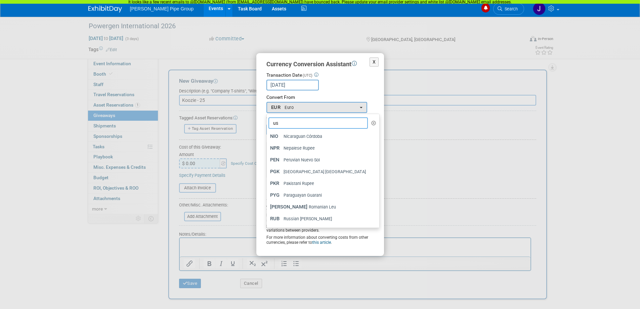
type input "usd"
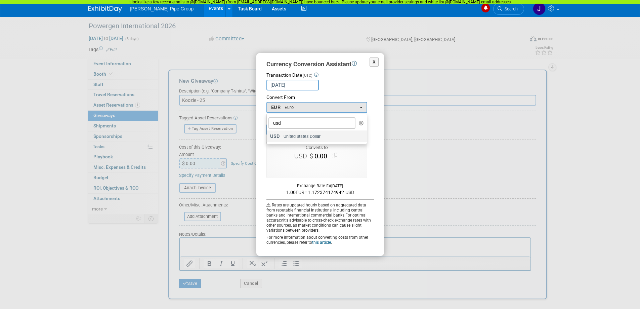
click at [287, 136] on span "United States Dollar" at bounding box center [301, 136] width 37 height 6
click at [268, 136] on input "USD United States Dollar" at bounding box center [265, 136] width 4 height 4
select select "1"
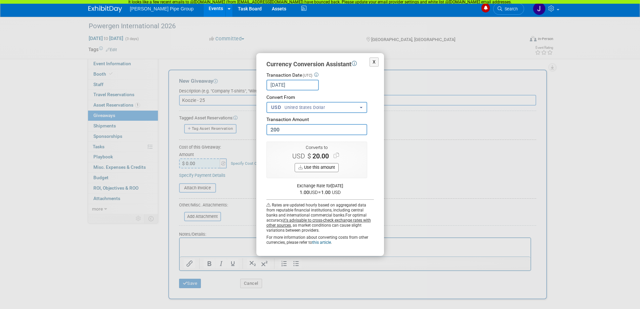
type input "200.00"
click at [328, 168] on button "Use this amount" at bounding box center [316, 167] width 44 height 9
type input "$ 200.00"
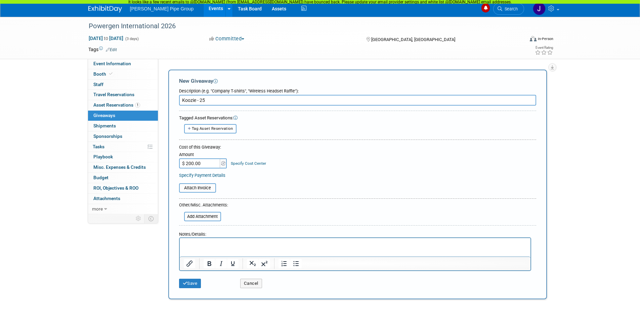
click at [197, 128] on span "Tag Asset Reservation" at bounding box center [212, 128] width 41 height 4
select select
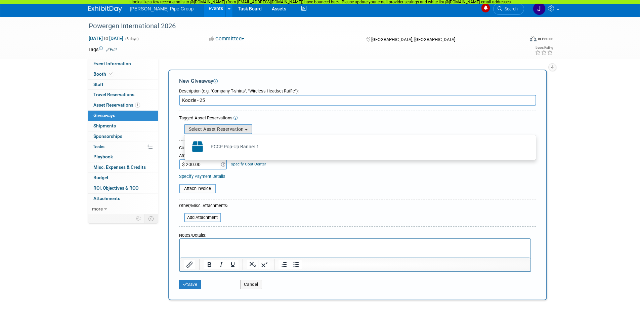
click at [271, 124] on div "Select Asset Reservation PCCP Pop-Up Banner 1 Already tagged in this giveaway" at bounding box center [360, 129] width 352 height 10
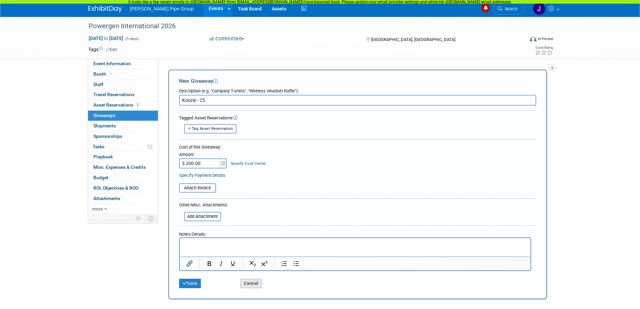
click at [248, 285] on button "Cancel" at bounding box center [251, 282] width 22 height 9
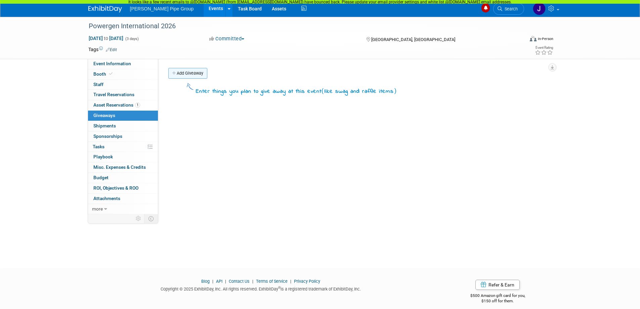
click at [177, 75] on link "Add Giveaway" at bounding box center [187, 73] width 39 height 11
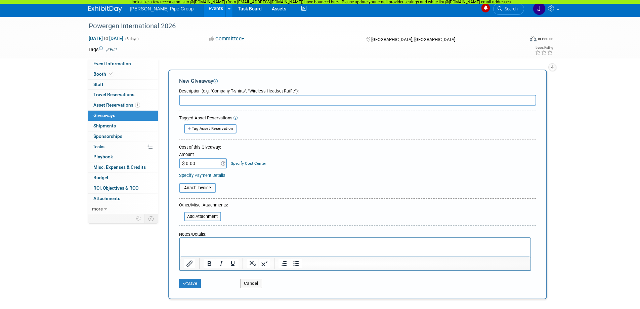
click at [224, 128] on span "Tag Asset Reservation" at bounding box center [212, 128] width 41 height 4
select select
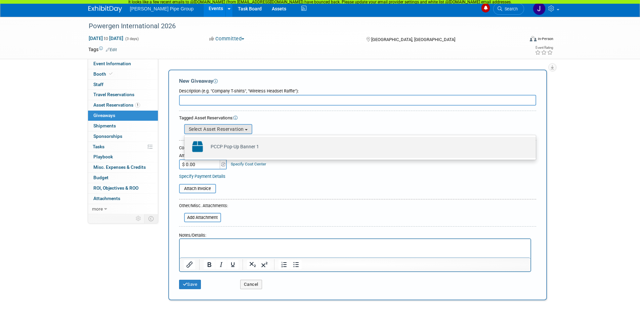
click at [229, 146] on td "PCCP Pop-Up Banner 1 Already tagged in this giveaway" at bounding box center [364, 146] width 315 height 15
click at [185, 145] on input "PCCP Pop-Up Banner 1 Already tagged in this giveaway" at bounding box center [183, 142] width 4 height 4
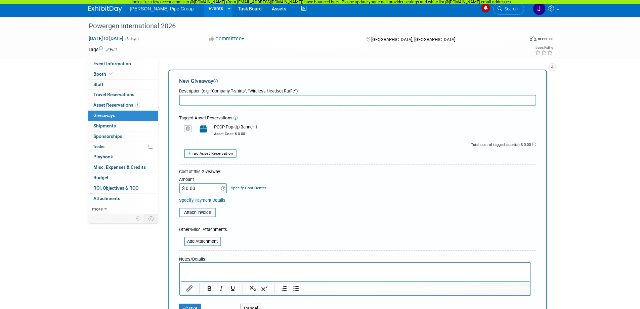
click at [186, 127] on icon at bounding box center [187, 128] width 7 height 7
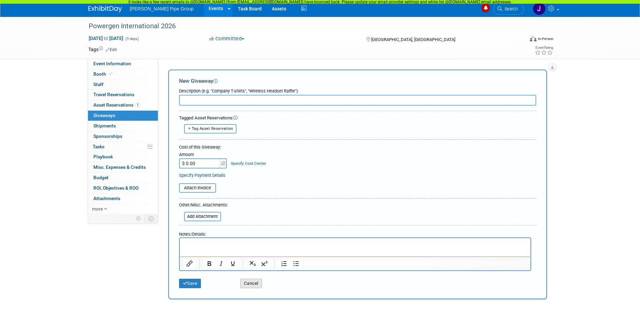
click at [248, 283] on button "Cancel" at bounding box center [251, 282] width 22 height 9
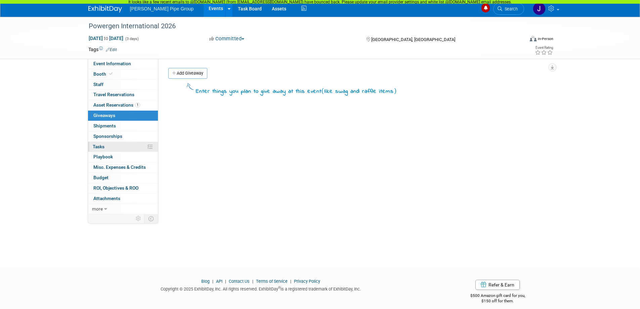
click at [151, 146] on icon at bounding box center [149, 146] width 5 height 5
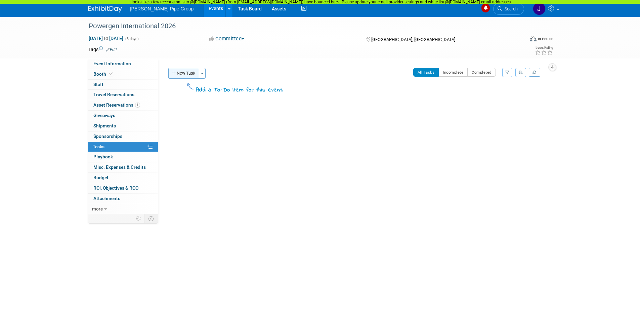
click at [187, 69] on button "New Task" at bounding box center [183, 73] width 31 height 11
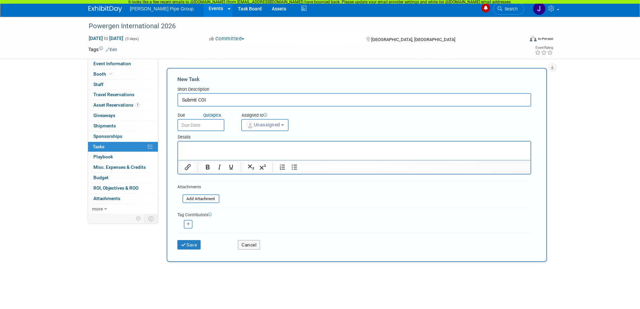
click at [201, 123] on input "text" at bounding box center [200, 125] width 47 height 12
drag, startPoint x: 218, startPoint y: 98, endPoint x: 177, endPoint y: 97, distance: 41.0
click at [177, 97] on input "Submit COI" at bounding box center [354, 99] width 354 height 13
type input "R"
type input "Register Booth Staff/Exhibitor Badges"
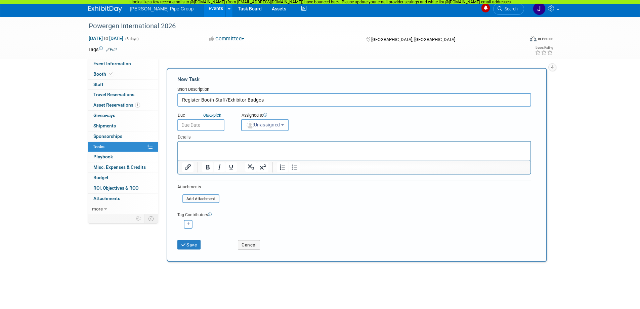
click at [197, 122] on input "text" at bounding box center [200, 125] width 47 height 12
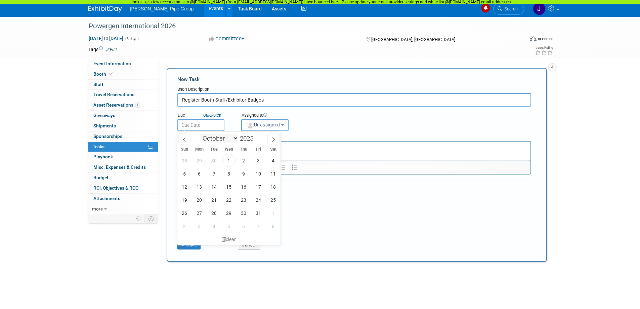
click at [236, 137] on select "January February March April May June July August September October November De…" at bounding box center [218, 138] width 39 height 8
select select "10"
click at [199, 134] on select "January February March April May June July August September October November De…" at bounding box center [218, 138] width 39 height 8
click at [244, 201] on span "20" at bounding box center [243, 199] width 13 height 13
type input "Nov 20, 2025"
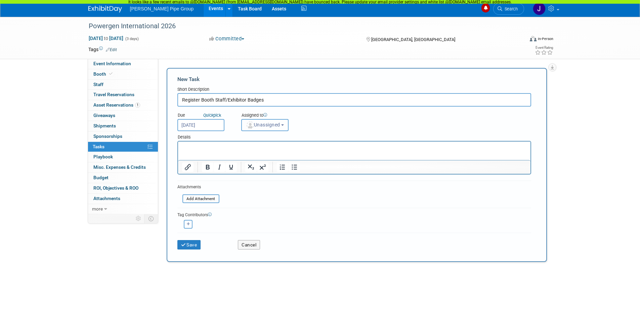
click at [288, 123] on button "Unassigned" at bounding box center [265, 125] width 48 height 12
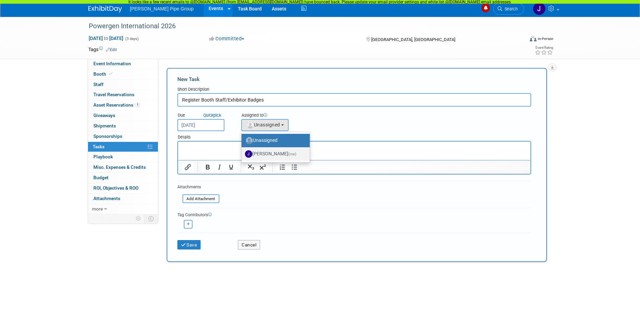
click at [264, 153] on label "Jennifer Monk (me)" at bounding box center [274, 153] width 58 height 11
click at [242, 153] on input "Jennifer Monk (me)" at bounding box center [240, 153] width 4 height 4
select select "9c75f2fd-8f73-4e0f-8032-0286af7f0dfe"
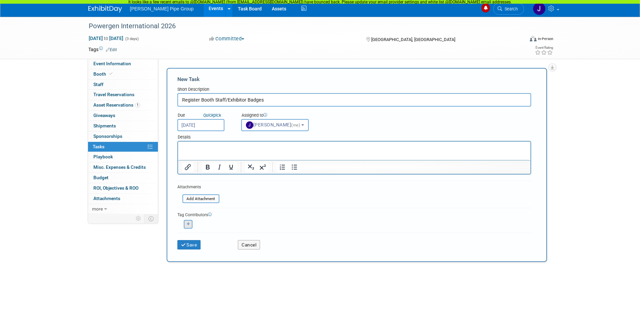
click at [188, 223] on icon "button" at bounding box center [188, 224] width 3 height 4
select select
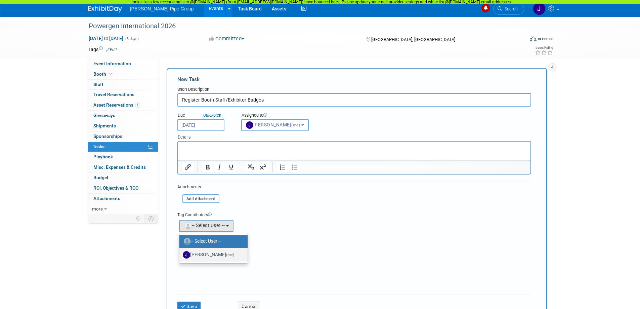
click at [214, 256] on label "Jennifer Monk (me)" at bounding box center [212, 254] width 58 height 11
click at [180, 256] on input "Jennifer Monk (me)" at bounding box center [178, 253] width 4 height 4
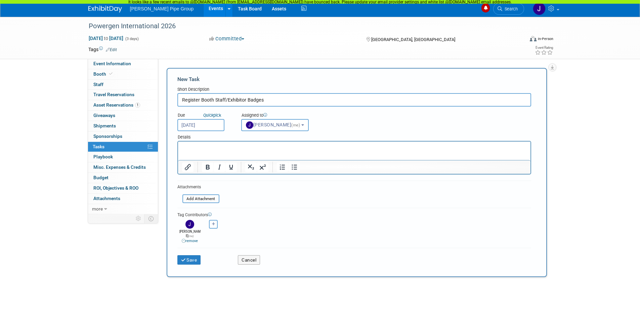
scroll to position [34, 0]
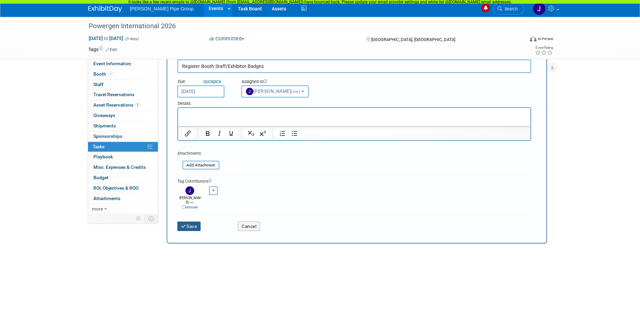
click at [186, 224] on icon "submit" at bounding box center [184, 226] width 6 height 5
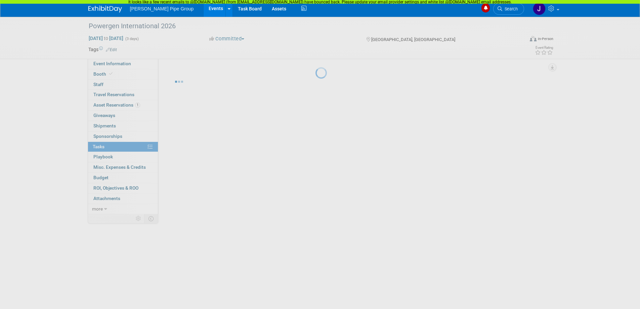
scroll to position [0, 0]
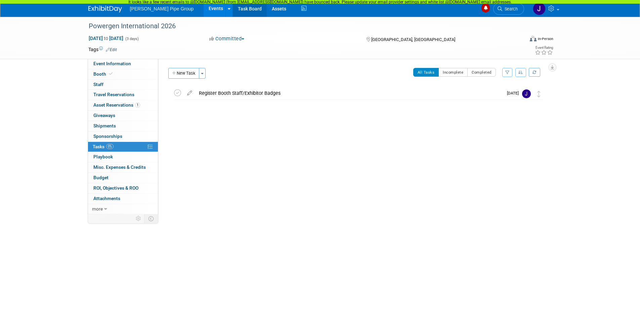
click at [235, 9] on link "Task Board" at bounding box center [250, 8] width 34 height 17
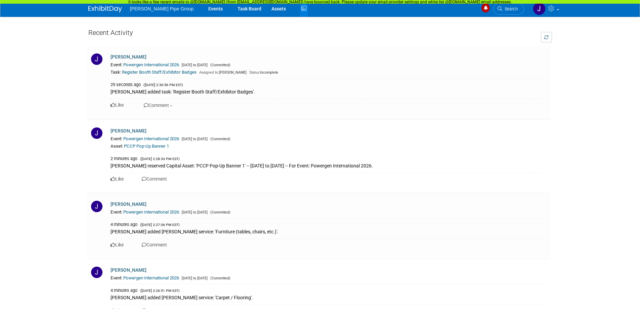
click at [153, 6] on span "[PERSON_NAME] Pipe Group" at bounding box center [162, 8] width 64 height 5
click at [559, 11] on link at bounding box center [545, 8] width 33 height 17
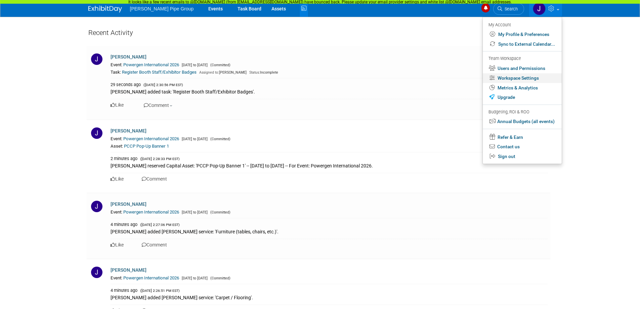
click at [515, 79] on link "Workspace Settings" at bounding box center [521, 78] width 79 height 10
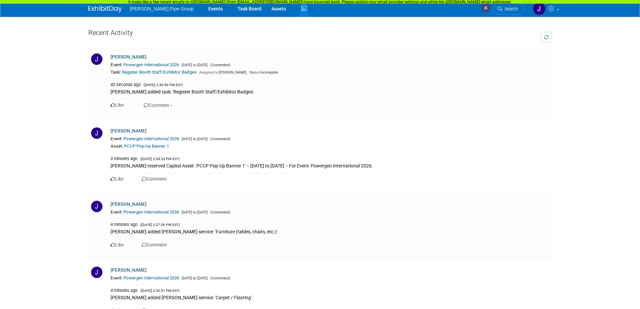
click at [159, 8] on span "[PERSON_NAME] Pipe Group" at bounding box center [162, 8] width 64 height 5
click at [105, 9] on img at bounding box center [105, 9] width 34 height 7
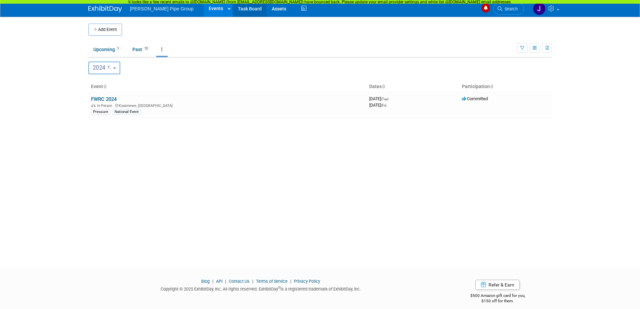
click at [239, 10] on link "Task Board" at bounding box center [250, 8] width 34 height 17
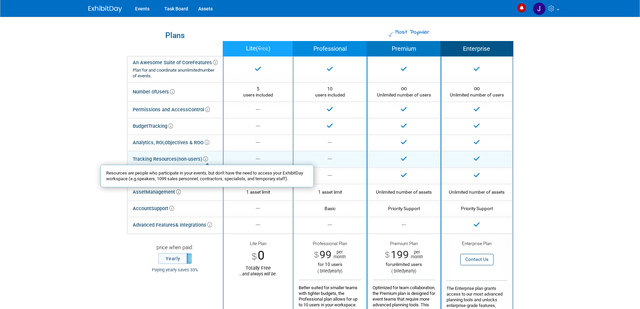
click at [207, 158] on icon at bounding box center [205, 158] width 5 height 5
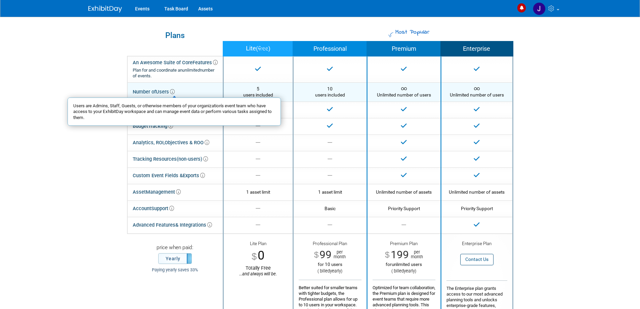
click at [174, 91] on icon at bounding box center [172, 91] width 5 height 5
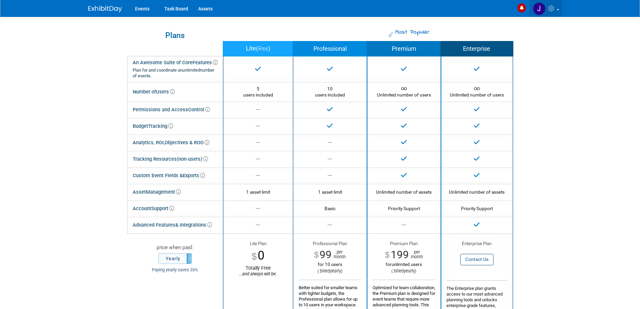
click at [559, 8] on link at bounding box center [545, 8] width 33 height 17
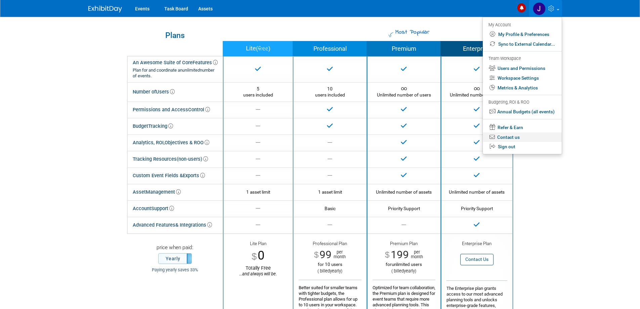
click at [508, 135] on link "Contact us" at bounding box center [521, 137] width 79 height 10
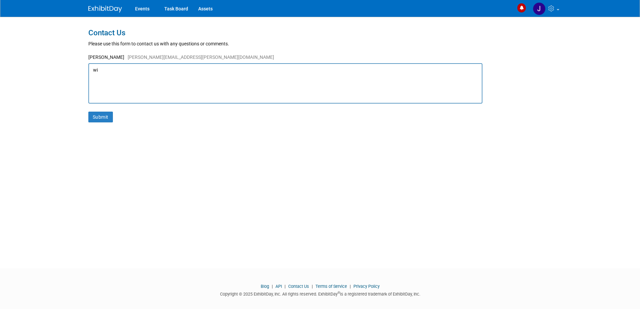
type textarea "w"
click at [565, 10] on div "Events Task Board Assets My Account My Profile & Preferences Sync to External C…" at bounding box center [320, 8] width 640 height 17
click at [559, 10] on link at bounding box center [545, 8] width 33 height 17
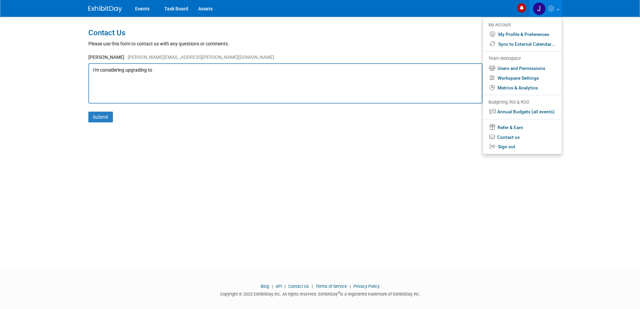
click at [303, 86] on textarea "I'm considering upgrading to" at bounding box center [285, 83] width 394 height 40
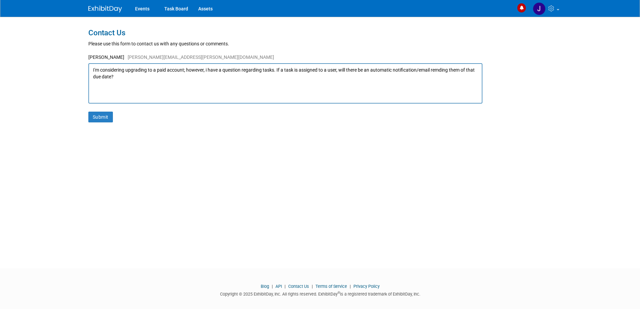
click at [440, 71] on textarea "I'm considering upgrading to a paid account; however, i have a question regardi…" at bounding box center [285, 83] width 394 height 40
click at [444, 69] on textarea "I'm considering upgrading to a paid account; however, i have a question regardi…" at bounding box center [285, 83] width 394 height 40
click at [446, 69] on textarea "I'm considering upgrading to a paid account; however, i have a question regardi…" at bounding box center [285, 83] width 394 height 40
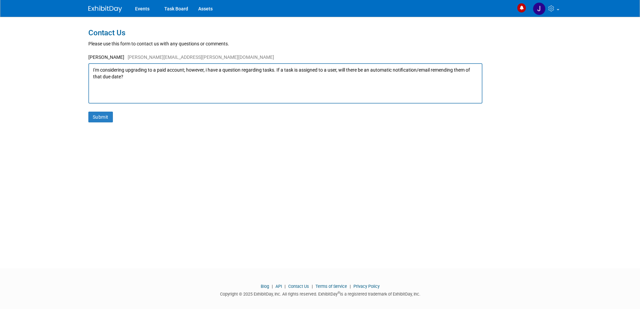
click at [446, 69] on textarea "I'm considering upgrading to a paid account; however, i have a question regardi…" at bounding box center [285, 83] width 394 height 40
click at [430, 71] on textarea "I'm considering upgrading to a paid account; however, i have a question regardi…" at bounding box center [285, 83] width 394 height 40
click at [448, 71] on textarea "I'm considering upgrading to a paid account; however, i have a question regardi…" at bounding box center [285, 83] width 394 height 40
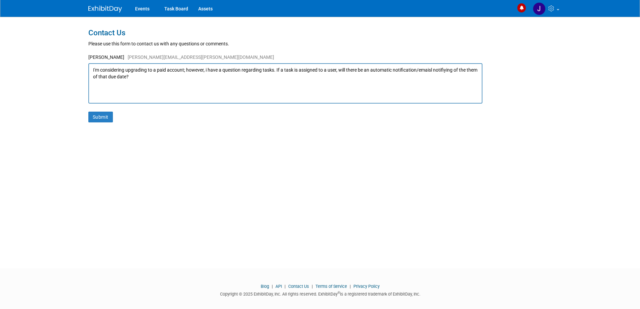
click at [429, 71] on textarea "I'm considering upgrading to a paid account; however, i have a question regardi…" at bounding box center [285, 83] width 394 height 40
click at [445, 67] on textarea "I'm considering upgrading to a paid account; however, i have a question regardi…" at bounding box center [285, 83] width 394 height 40
click at [128, 77] on textarea "I'm considering upgrading to a paid account; however, i have a question regardi…" at bounding box center [285, 83] width 394 height 40
click at [269, 75] on textarea "I'm considering upgrading to a paid account; however, i have a question regardi…" at bounding box center [285, 83] width 394 height 40
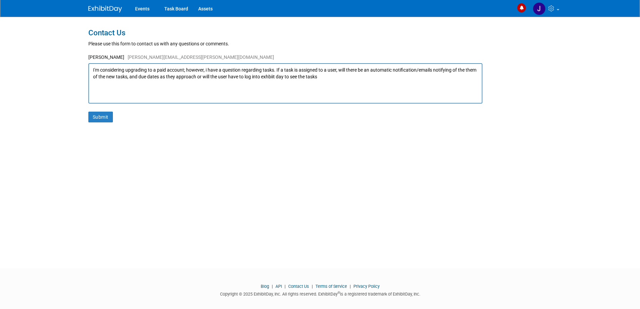
click at [270, 75] on textarea "I'm considering upgrading to a paid account; however, i have a question regardi…" at bounding box center [285, 83] width 394 height 40
click at [275, 78] on textarea "I'm considering upgrading to a paid account; however, i have a question regardi…" at bounding box center [285, 83] width 394 height 40
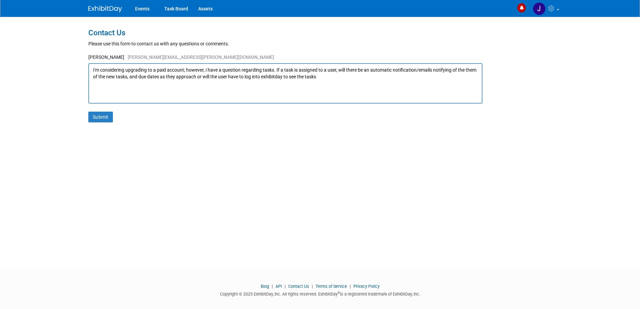
click at [292, 77] on textarea "I'm considering upgrading to a paid account; however, i have a question regardi…" at bounding box center [285, 83] width 394 height 40
type textarea "I'm considering upgrading to a paid account; however, i have a question regardi…"
click at [109, 117] on button "Submit" at bounding box center [100, 116] width 25 height 11
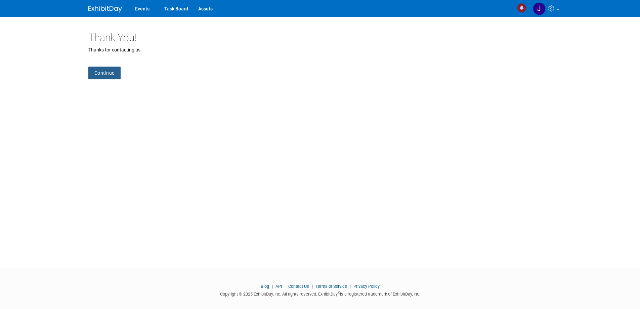
click at [95, 75] on link "Continue" at bounding box center [104, 72] width 32 height 13
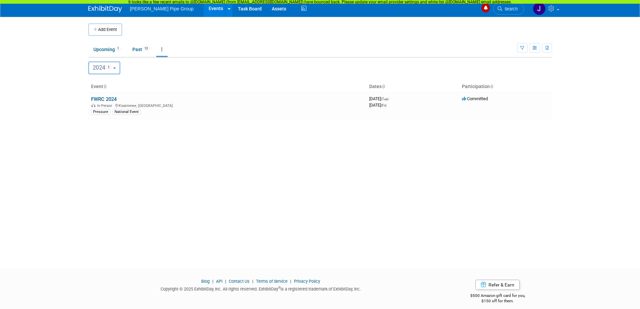
click at [116, 68] on b "button" at bounding box center [114, 67] width 3 height 1
click at [104, 112] on label "2026 1" at bounding box center [106, 111] width 29 height 11
click at [94, 112] on input "2026 1" at bounding box center [92, 111] width 4 height 4
select select "2026"
click at [536, 49] on icon "button" at bounding box center [534, 48] width 5 height 4
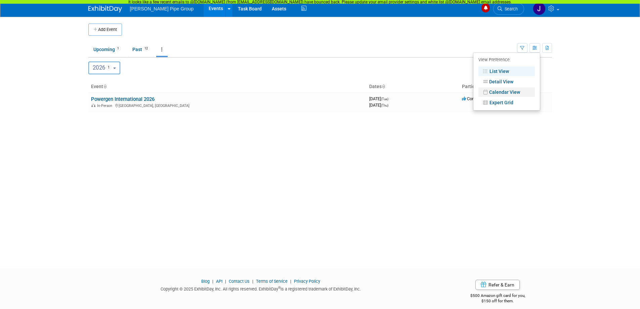
click at [508, 93] on link "Calendar View" at bounding box center [506, 91] width 56 height 9
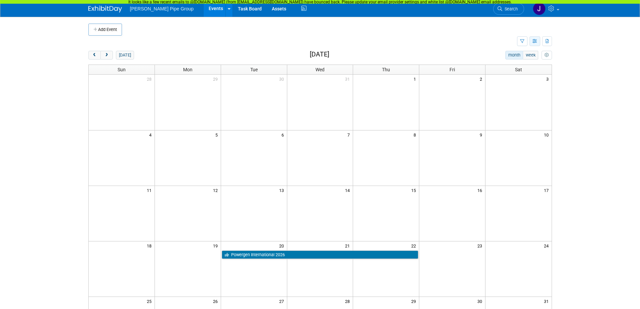
click at [536, 41] on icon "button" at bounding box center [534, 41] width 5 height 4
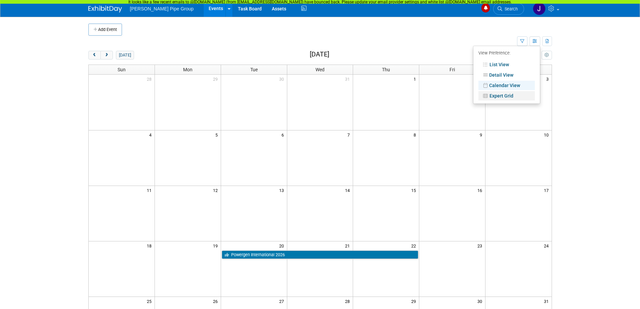
click at [511, 96] on link "Expert Grid" at bounding box center [506, 95] width 56 height 9
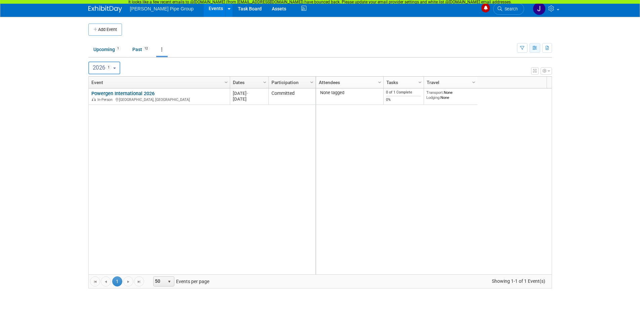
click at [535, 51] on button "button" at bounding box center [534, 48] width 11 height 10
click at [499, 81] on link "Detail View" at bounding box center [506, 81] width 56 height 9
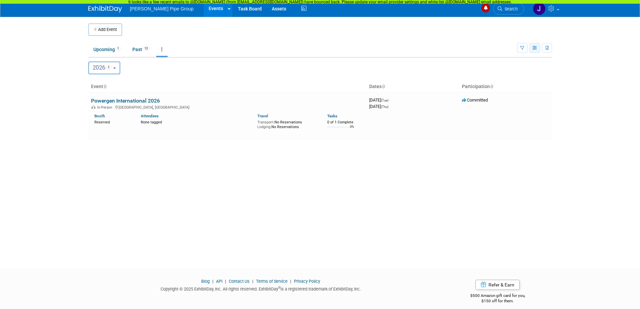
click at [535, 52] on button "button" at bounding box center [534, 48] width 11 height 10
click at [501, 69] on link "List View" at bounding box center [506, 70] width 56 height 9
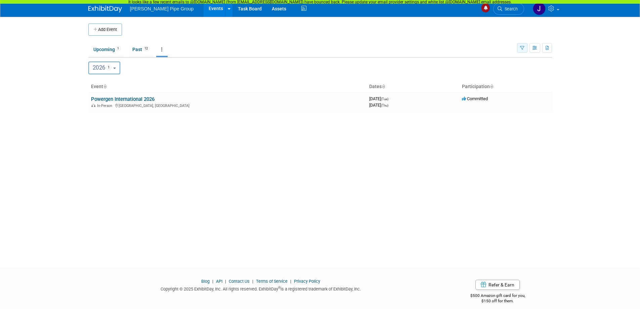
click at [520, 50] on icon "button" at bounding box center [522, 48] width 4 height 4
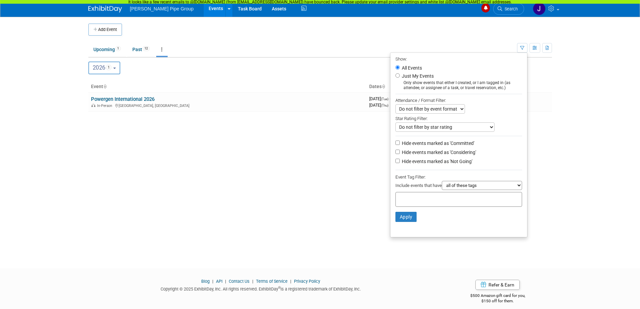
click at [518, 188] on select "all of these tags any one of these tags only and exactly these specific tags" at bounding box center [482, 185] width 80 height 9
click at [317, 194] on div "Add Event New Event Duplicate Event Warning There is another event in your work…" at bounding box center [319, 136] width 473 height 239
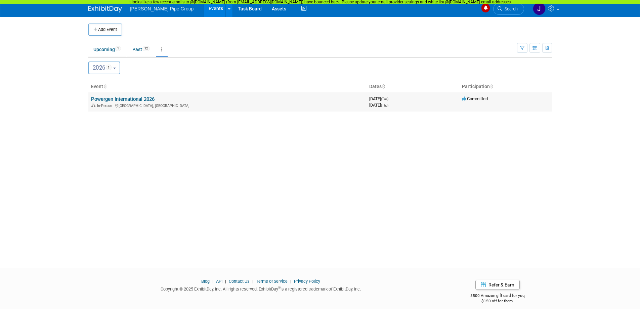
click at [155, 103] on div "In-Person [GEOGRAPHIC_DATA], [GEOGRAPHIC_DATA]" at bounding box center [227, 104] width 273 height 5
click at [144, 99] on link "Powergen International 2026" at bounding box center [122, 99] width 63 height 6
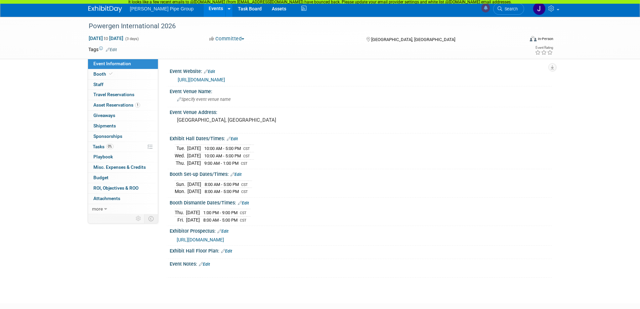
click at [107, 49] on icon at bounding box center [108, 49] width 4 height 4
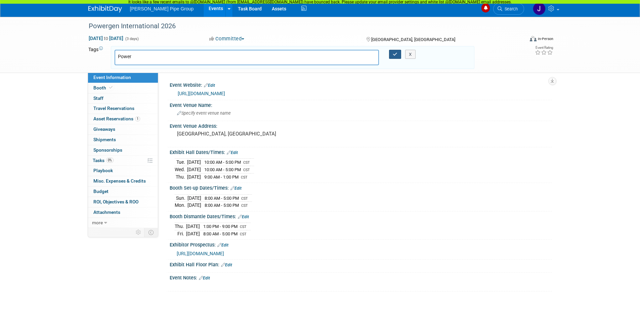
type input "Power"
click at [394, 55] on icon "button" at bounding box center [394, 54] width 5 height 4
type input "Power"
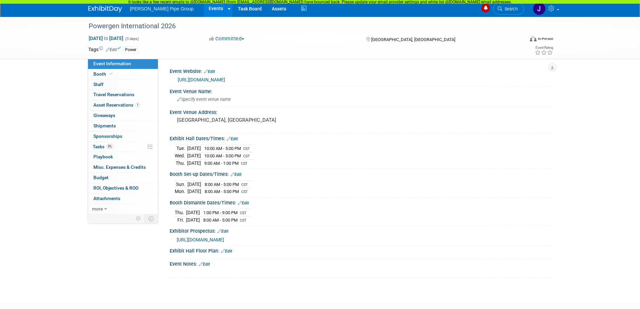
click at [114, 49] on link "Edit" at bounding box center [111, 49] width 11 height 5
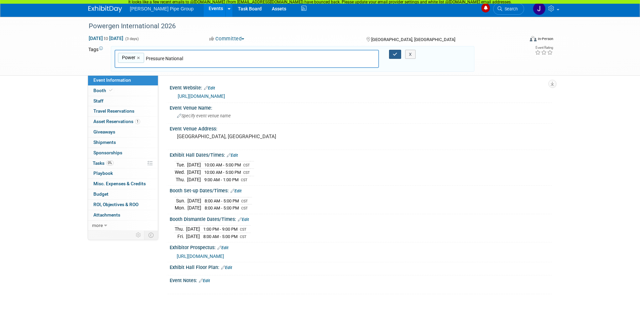
type input "Pressure National"
click at [397, 52] on icon "button" at bounding box center [394, 54] width 5 height 4
type input "Power,Pressure National"
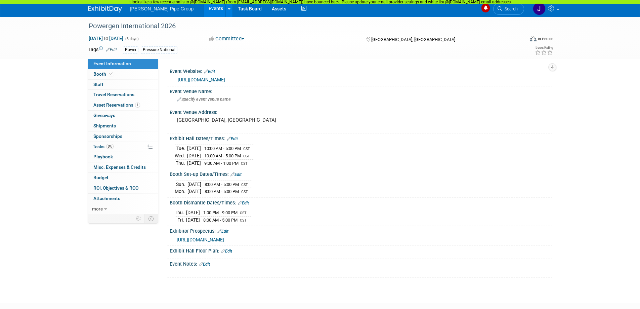
click at [161, 51] on div "Pressure National" at bounding box center [159, 49] width 37 height 7
click at [112, 50] on link "Edit" at bounding box center [111, 49] width 11 height 5
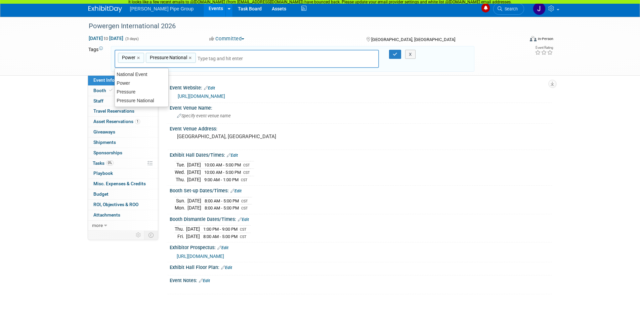
click at [171, 56] on span "Pressure National" at bounding box center [167, 57] width 39 height 7
type input "Pressure National"
click at [171, 56] on span "Pressure National" at bounding box center [167, 57] width 39 height 7
type input "Pressure National"
click at [165, 59] on input "Pressure National" at bounding box center [173, 58] width 54 height 7
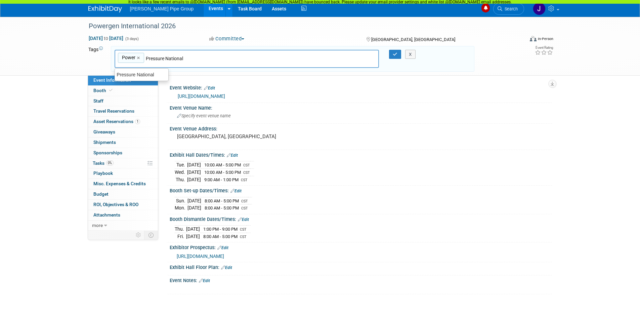
type input "Power, Pressure National"
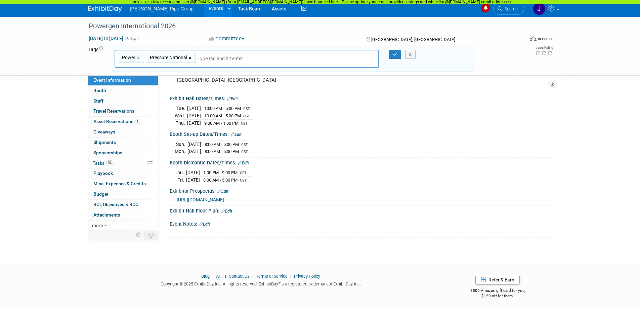
click at [189, 58] on link "×" at bounding box center [191, 58] width 4 height 8
type input "Power"
type input "Pressure"
drag, startPoint x: 157, startPoint y: 75, endPoint x: 144, endPoint y: 76, distance: 13.8
click at [144, 76] on div "Pressure National" at bounding box center [161, 74] width 94 height 9
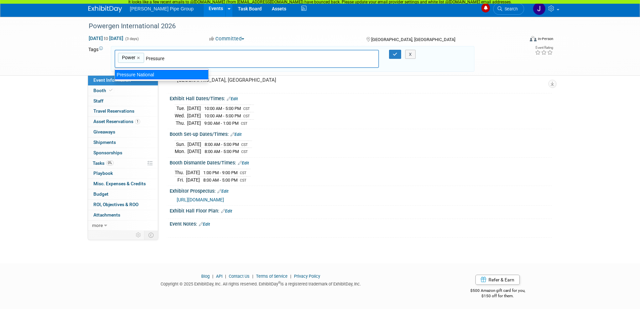
type input "Power, Pressure National"
type input "Power"
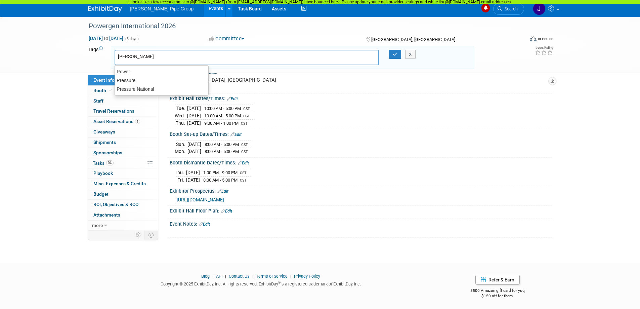
type input "Power"
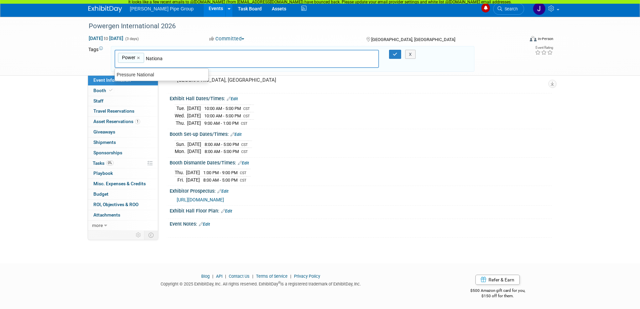
type input "National"
type input "Power, National"
type input "Pressure"
type input "Power, National, Pressure"
click at [396, 56] on icon "button" at bounding box center [394, 54] width 5 height 4
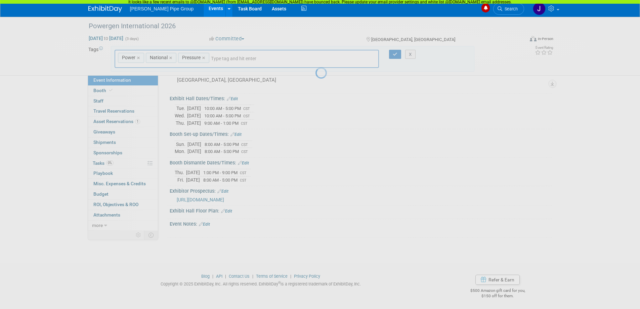
scroll to position [40, 0]
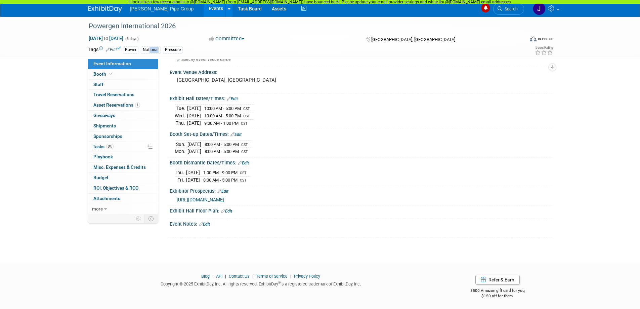
drag, startPoint x: 150, startPoint y: 51, endPoint x: 159, endPoint y: 51, distance: 9.1
click at [159, 51] on div "National" at bounding box center [151, 49] width 20 height 7
click at [191, 51] on div "Power National Pressure" at bounding box center [298, 49] width 351 height 7
click at [116, 50] on link "Edit" at bounding box center [111, 49] width 11 height 5
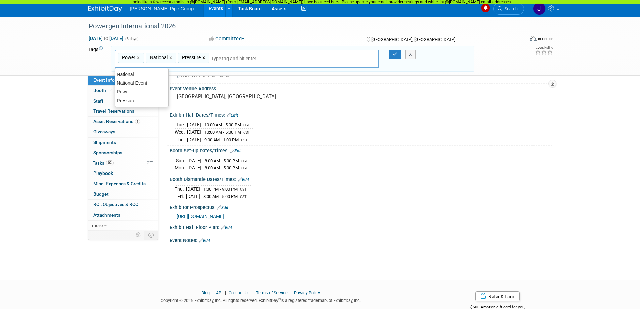
click at [202, 58] on link "×" at bounding box center [204, 58] width 4 height 8
click at [171, 58] on link "×" at bounding box center [171, 58] width 4 height 8
type input "Power"
click at [138, 59] on link "×" at bounding box center [139, 58] width 4 height 8
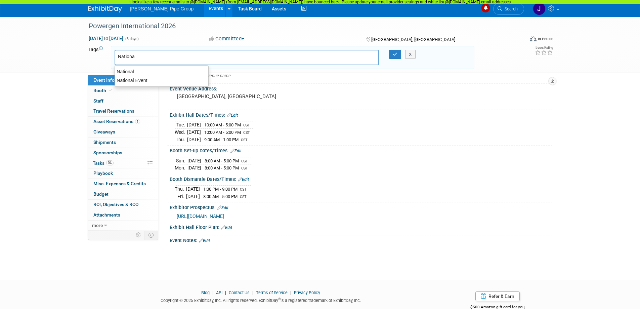
type input "National"
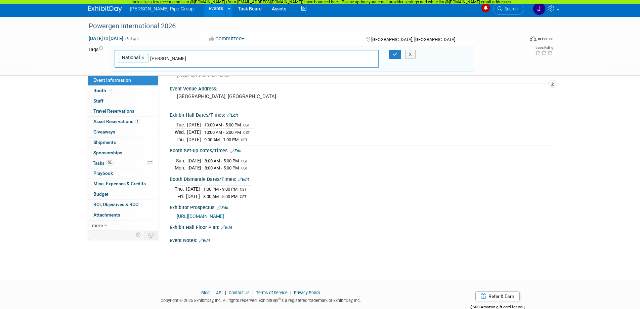
type input "Power"
type input "National, Power"
type input "P"
click at [392, 54] on icon "button" at bounding box center [394, 54] width 5 height 4
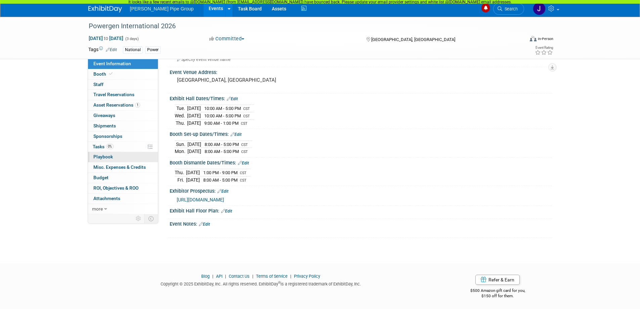
click at [101, 157] on span "Playbook 0" at bounding box center [102, 156] width 19 height 5
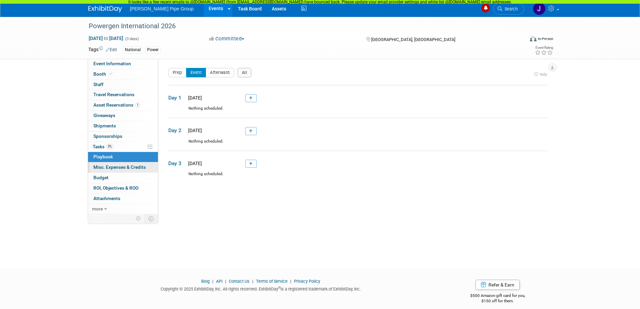
click at [106, 168] on span "Misc. Expenses & Credits 0" at bounding box center [119, 166] width 52 height 5
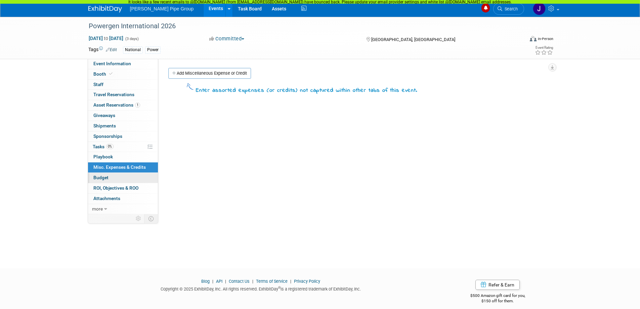
click at [99, 179] on span "Budget" at bounding box center [100, 177] width 15 height 5
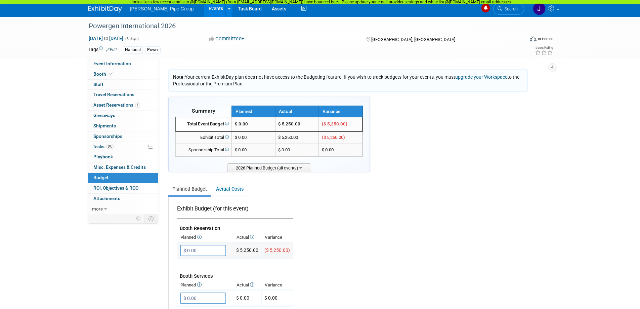
click at [196, 253] on input "$ 0.00" at bounding box center [203, 249] width 46 height 11
click at [113, 187] on span "ROI, Objectives & ROO 0" at bounding box center [115, 187] width 45 height 5
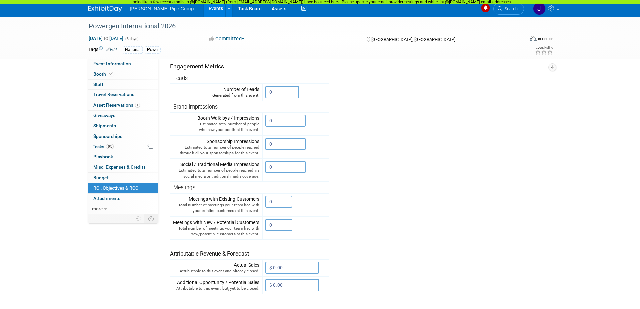
scroll to position [168, 0]
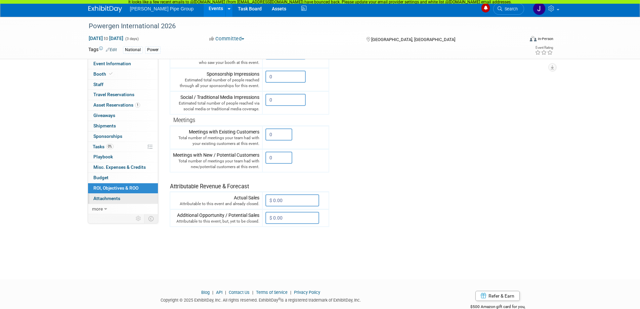
click at [111, 198] on span "Attachments 0" at bounding box center [106, 197] width 27 height 5
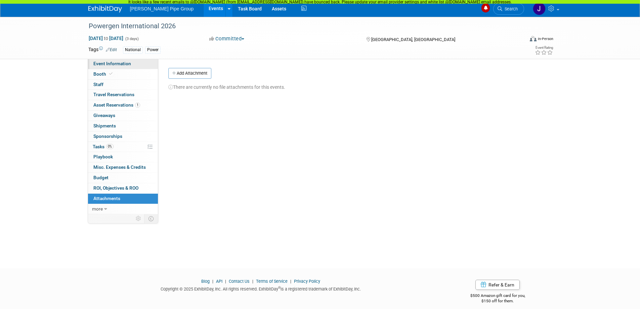
click at [105, 64] on span "Event Information" at bounding box center [112, 63] width 38 height 5
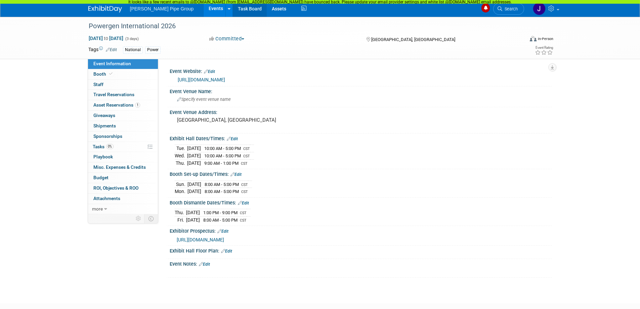
click at [234, 10] on link "Task Board" at bounding box center [250, 8] width 34 height 17
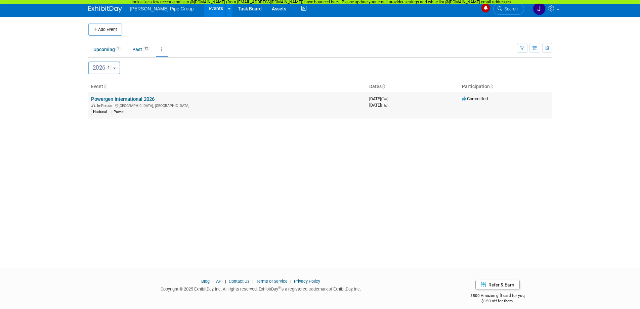
click at [113, 100] on link "Powergen International 2026" at bounding box center [122, 99] width 63 height 6
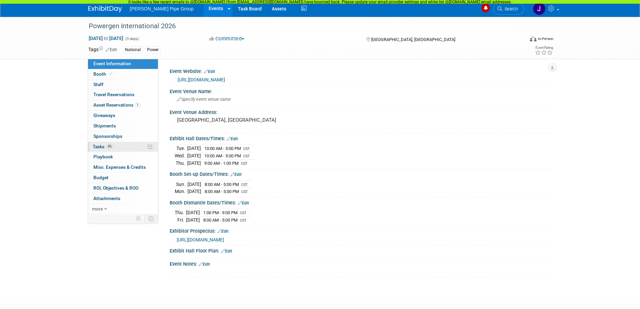
click at [97, 146] on span "Tasks 0%" at bounding box center [103, 146] width 21 height 5
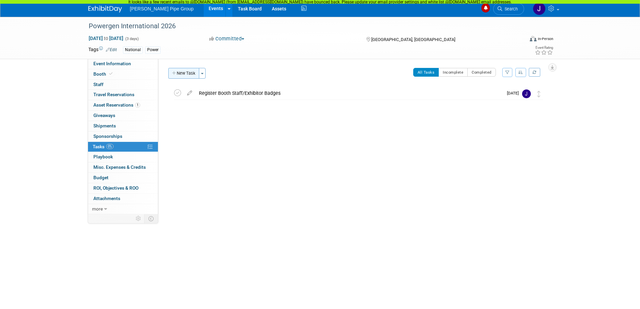
click at [178, 72] on button "New Task" at bounding box center [183, 73] width 31 height 11
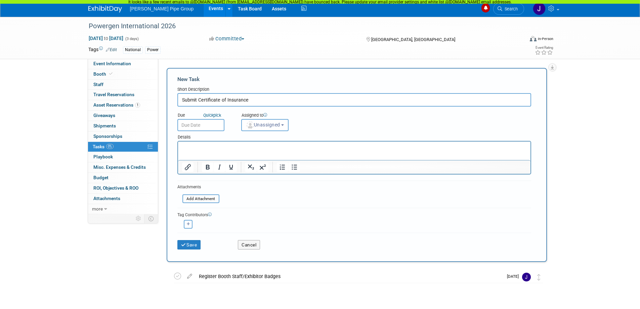
type input "Submit Certificate of Insurance"
click at [195, 127] on body "Thompson Pipe Group Events Add Event Bulk Upload Events Shareable Event Boards …" at bounding box center [320, 154] width 640 height 309
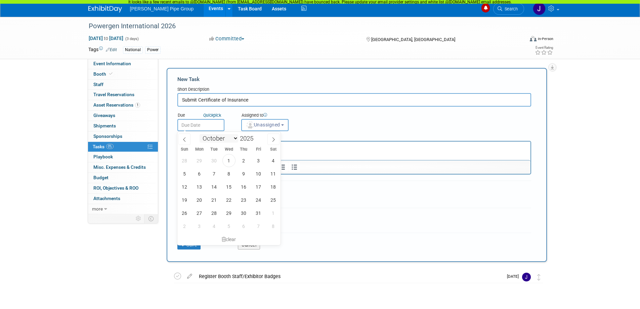
click at [234, 139] on select "January February March April May June July August September October November De…" at bounding box center [218, 138] width 39 height 8
select select "11"
click at [199, 134] on select "January February March April May June July August September October November De…" at bounding box center [218, 138] width 39 height 8
click at [242, 185] on span "18" at bounding box center [243, 186] width 13 height 13
type input "Dec 18, 2025"
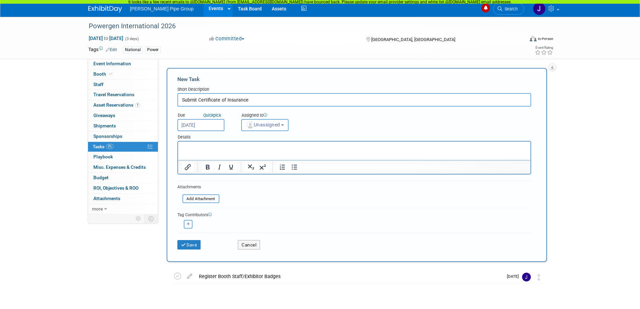
click at [283, 127] on button "Unassigned" at bounding box center [265, 125] width 48 height 12
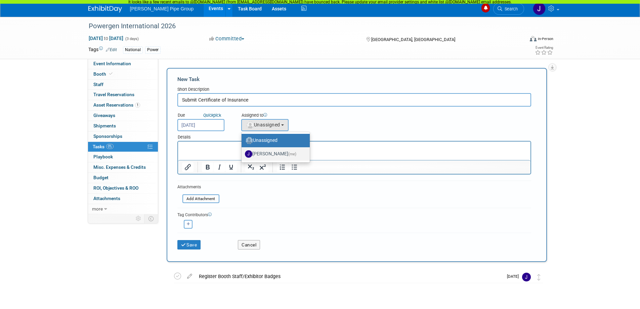
click at [273, 153] on label "Jennifer Monk (me)" at bounding box center [274, 153] width 58 height 11
click at [242, 153] on input "Jennifer Monk (me)" at bounding box center [240, 153] width 4 height 4
select select "9c75f2fd-8f73-4e0f-8032-0286af7f0dfe"
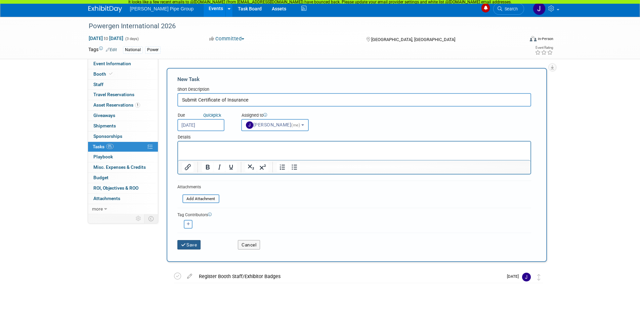
click at [191, 245] on button "Save" at bounding box center [189, 244] width 24 height 9
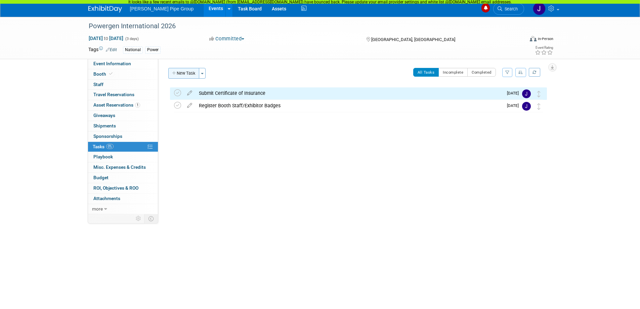
click at [187, 75] on button "New Task" at bounding box center [183, 73] width 31 height 11
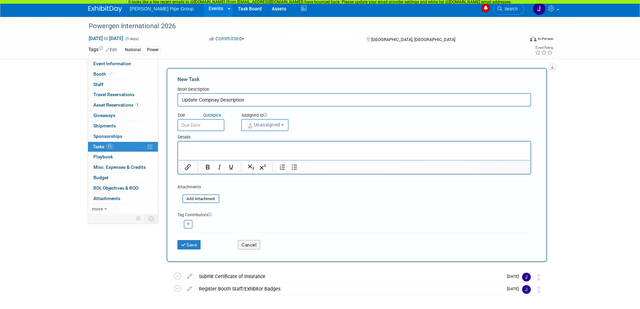
click at [211, 99] on input "Update Compnay Description" at bounding box center [354, 99] width 354 height 13
click at [266, 95] on input "Update Company Description" at bounding box center [354, 99] width 354 height 13
type input "Update Company Description (if needed)"
click at [203, 126] on input "text" at bounding box center [200, 125] width 47 height 12
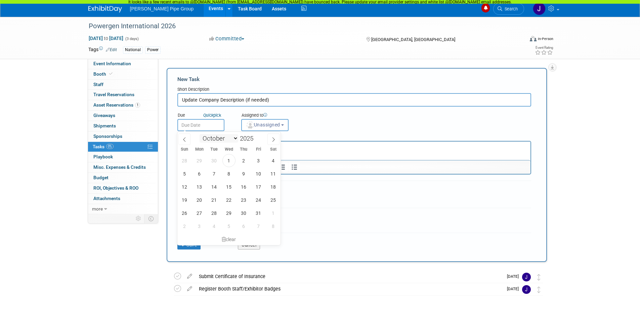
click at [236, 138] on select "January February March April May June July August September October November De…" at bounding box center [218, 138] width 39 height 8
select select "11"
click at [199, 134] on select "January February March April May June July August September October November De…" at bounding box center [218, 138] width 39 height 8
click at [229, 187] on span "17" at bounding box center [228, 186] width 13 height 13
type input "Dec 17, 2025"
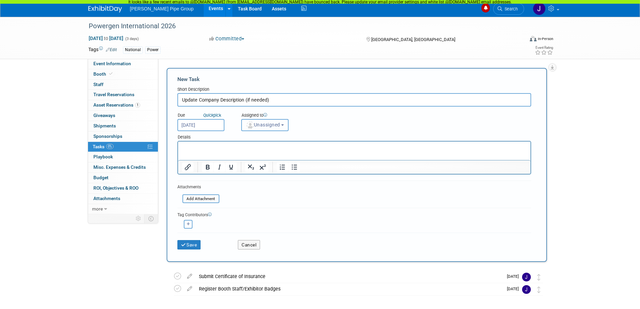
click at [279, 127] on span "Unassigned" at bounding box center [263, 124] width 34 height 5
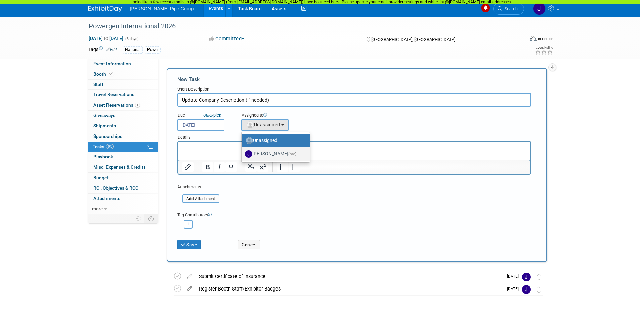
click at [262, 154] on label "Jennifer Monk (me)" at bounding box center [274, 153] width 58 height 11
click at [242, 154] on input "Jennifer Monk (me)" at bounding box center [240, 153] width 4 height 4
select select "9c75f2fd-8f73-4e0f-8032-0286af7f0dfe"
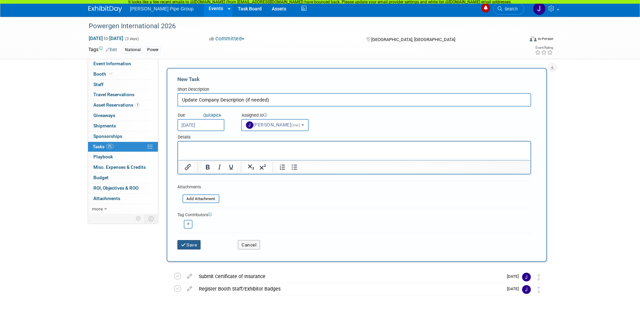
click at [194, 246] on button "Save" at bounding box center [189, 244] width 24 height 9
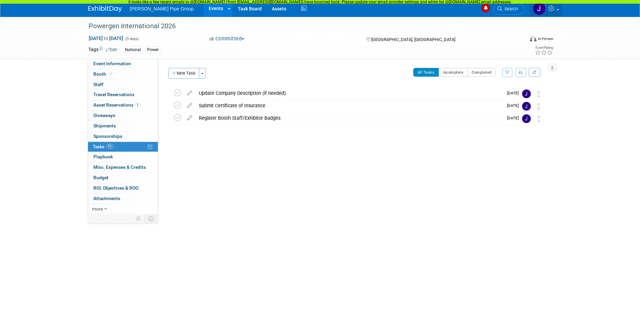
click at [557, 7] on link at bounding box center [545, 8] width 33 height 17
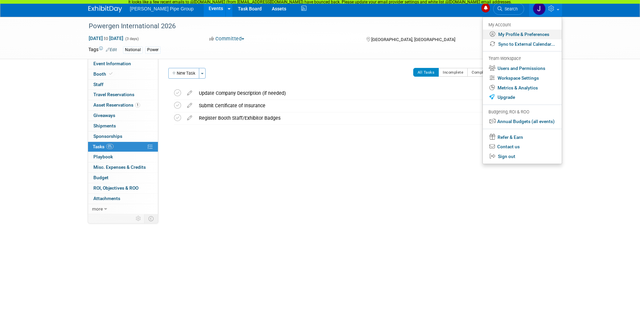
click at [523, 36] on link "My Profile & Preferences" at bounding box center [521, 35] width 79 height 10
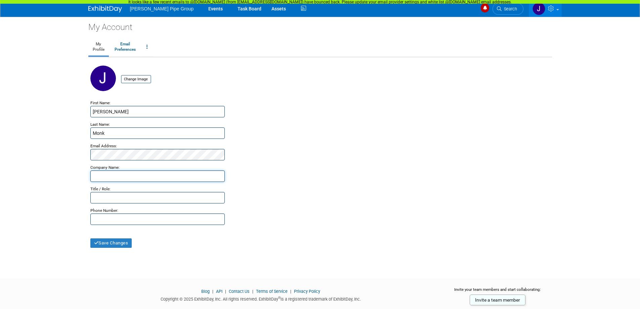
click at [148, 176] on input "text" at bounding box center [157, 175] width 134 height 11
click at [129, 49] on link "Email Preferences" at bounding box center [125, 47] width 30 height 17
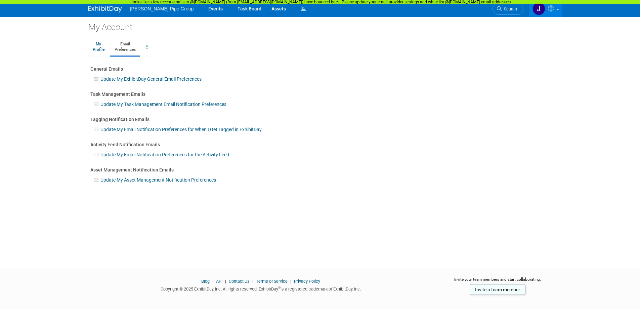
click at [168, 105] on link "Update My Task Management Email Notification Preferences" at bounding box center [163, 103] width 126 height 5
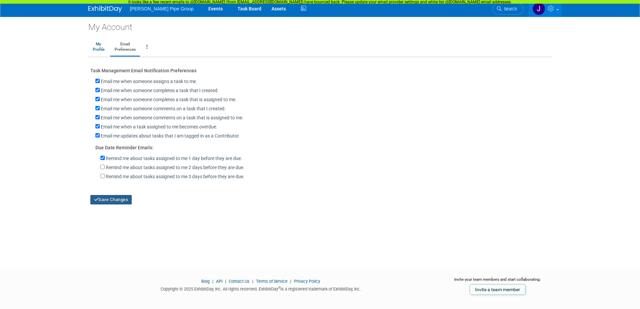
click at [115, 201] on button "Save Changes" at bounding box center [111, 199] width 42 height 9
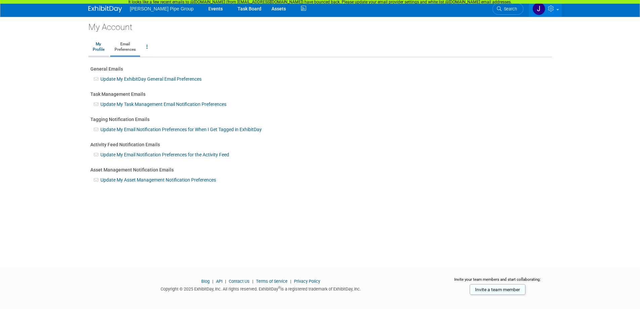
click at [97, 50] on link "My Profile" at bounding box center [98, 47] width 20 height 17
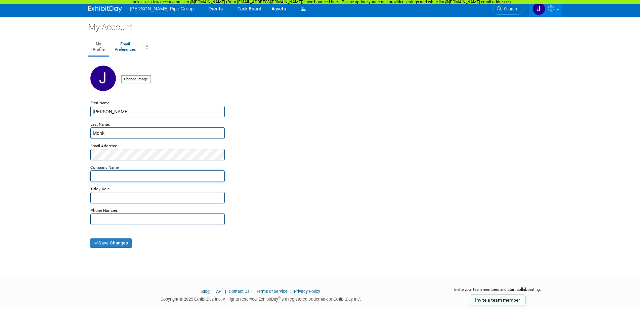
click at [107, 175] on input "text" at bounding box center [157, 175] width 134 height 11
type input "[PERSON_NAME] Pipe Group"
type input "Commercial Excellence Director"
type input "[PHONE_NUMBER]"
click at [102, 242] on button "Save Changes" at bounding box center [111, 242] width 42 height 9
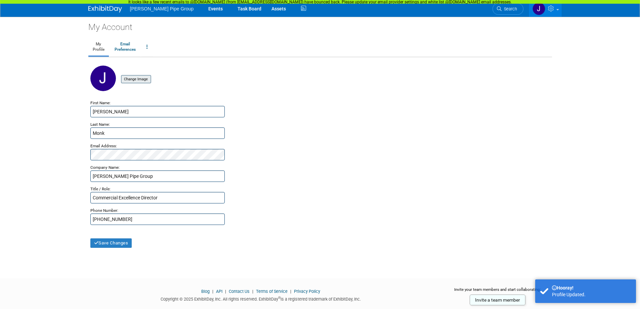
click at [136, 82] on input "file" at bounding box center [111, 79] width 80 height 7
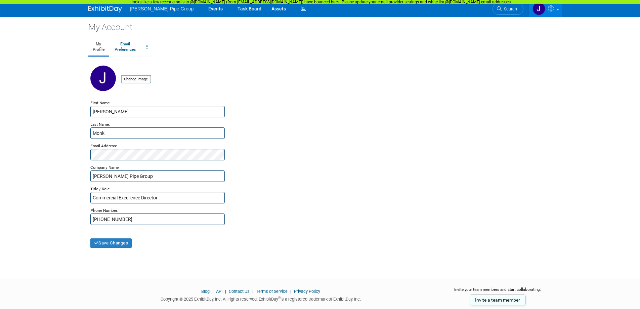
click at [154, 9] on span "[PERSON_NAME] Pipe Group" at bounding box center [162, 8] width 64 height 5
click at [101, 9] on img at bounding box center [105, 9] width 34 height 7
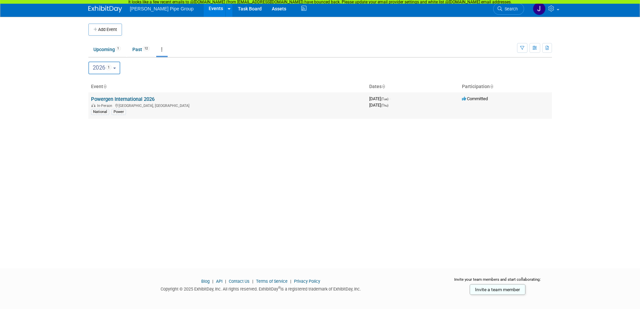
click at [149, 99] on link "Powergen International 2026" at bounding box center [122, 99] width 63 height 6
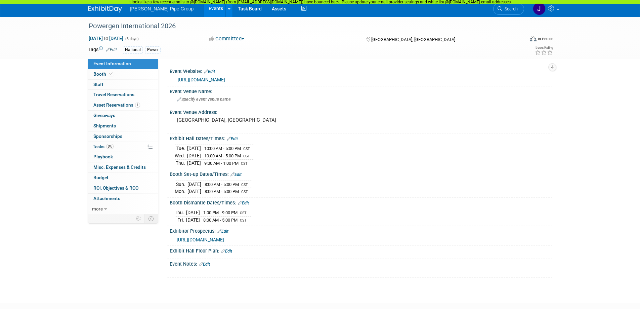
click at [99, 8] on img at bounding box center [105, 9] width 34 height 7
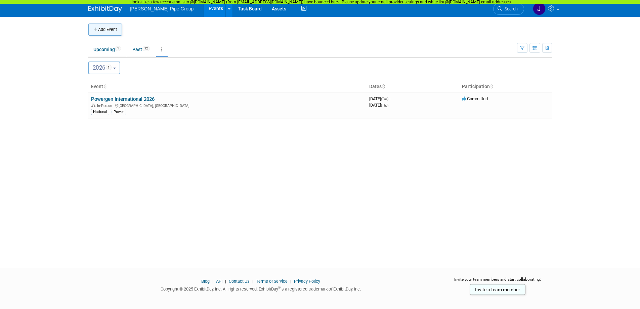
click at [107, 29] on button "Add Event" at bounding box center [105, 30] width 34 height 12
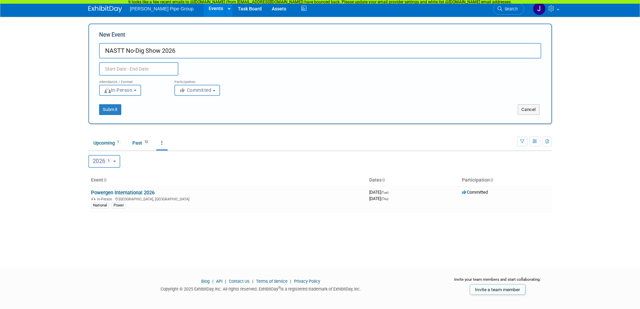
type input "NASTT No-Dig Show 2026"
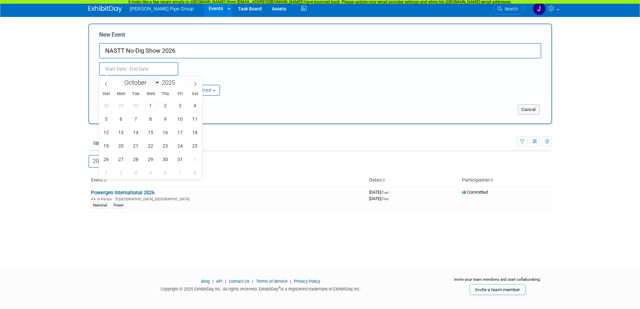
click at [159, 81] on select "January February March April May June July August September October November De…" at bounding box center [140, 82] width 39 height 8
select select "2"
click at [121, 78] on select "January February March April May June July August September October November De…" at bounding box center [140, 82] width 39 height 8
click at [177, 83] on span at bounding box center [177, 85] width 5 height 4
click at [178, 81] on span at bounding box center [177, 81] width 5 height 4
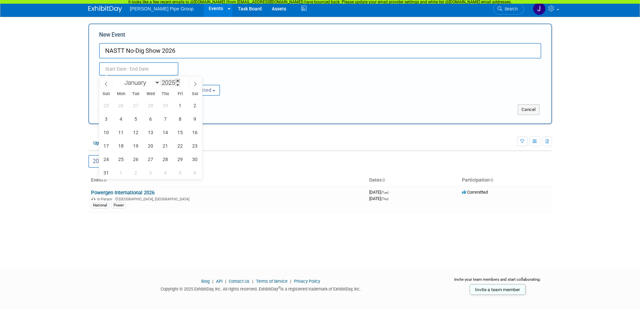
click at [178, 81] on span at bounding box center [177, 81] width 5 height 4
type input "2026"
click at [105, 160] on span "29" at bounding box center [106, 158] width 13 height 13
click at [165, 158] on span "2" at bounding box center [165, 158] width 13 height 13
type input "[DATE] to [DATE]"
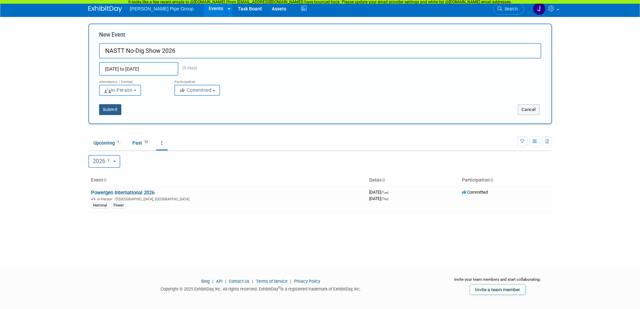
click at [116, 112] on button "Submit" at bounding box center [110, 109] width 22 height 11
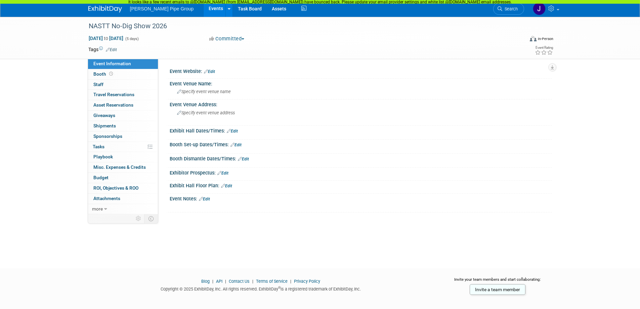
click at [209, 71] on link "Edit" at bounding box center [209, 71] width 11 height 5
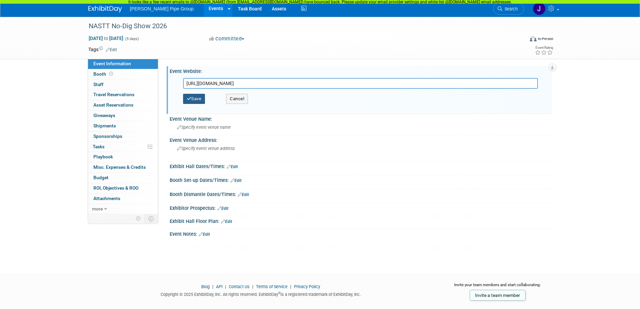
type input "[URL][DOMAIN_NAME]"
click at [199, 98] on button "Save" at bounding box center [194, 99] width 22 height 10
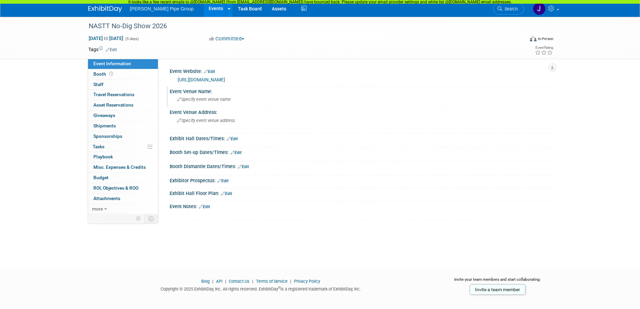
click at [178, 100] on icon at bounding box center [179, 99] width 4 height 4
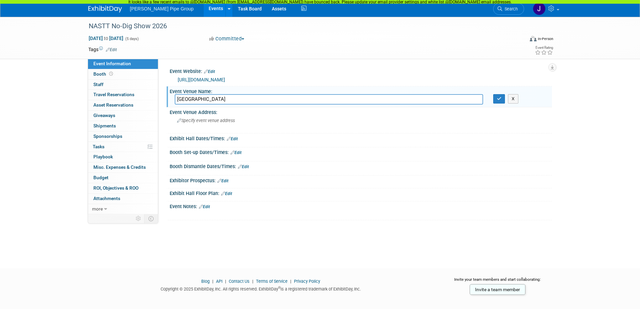
type input "[GEOGRAPHIC_DATA]"
click at [503, 100] on button "button" at bounding box center [499, 98] width 12 height 9
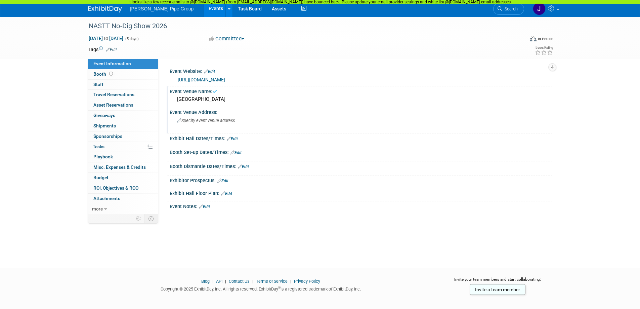
click at [185, 122] on span "Specify event venue address" at bounding box center [206, 120] width 58 height 5
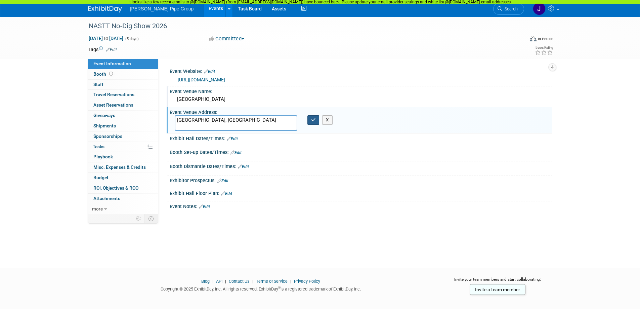
type textarea "[GEOGRAPHIC_DATA], [GEOGRAPHIC_DATA]"
click at [309, 121] on button "button" at bounding box center [313, 119] width 12 height 9
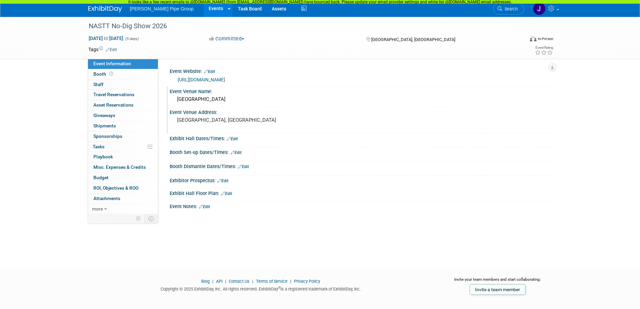
click at [214, 71] on link "Edit" at bounding box center [209, 71] width 11 height 5
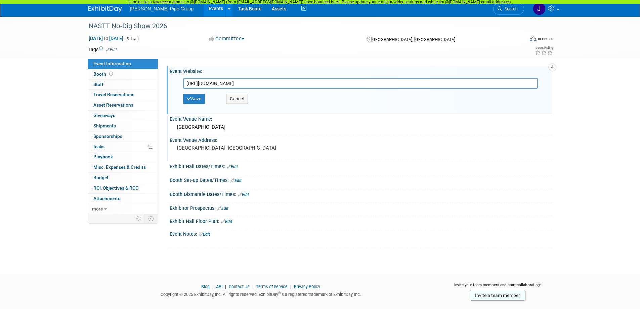
drag, startPoint x: 347, startPoint y: 84, endPoint x: 170, endPoint y: 82, distance: 177.3
click at [172, 83] on div "[URL][DOMAIN_NAME] [URL][DOMAIN_NAME] Save Cancel" at bounding box center [361, 93] width 382 height 38
click at [195, 85] on input "text" at bounding box center [360, 83] width 355 height 11
paste input "[URL][DOMAIN_NAME]"
type input "[URL][DOMAIN_NAME]"
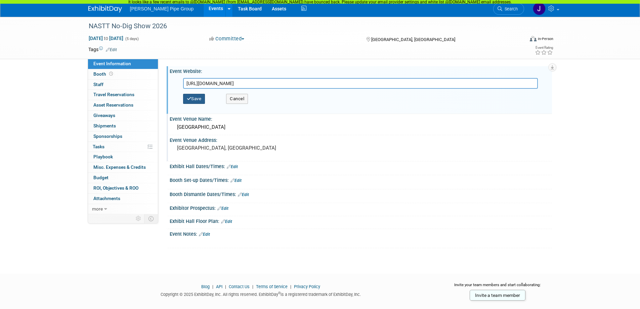
click at [197, 96] on button "Save" at bounding box center [194, 99] width 22 height 10
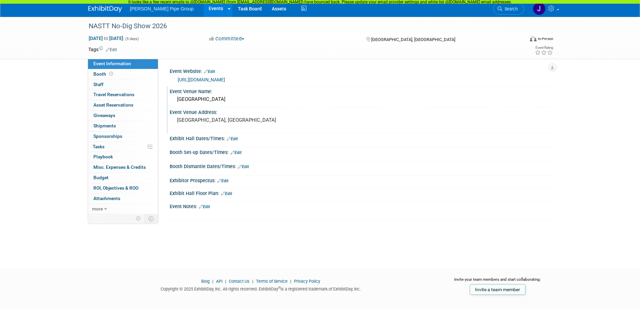
drag, startPoint x: 230, startPoint y: 193, endPoint x: 235, endPoint y: 195, distance: 6.0
click at [230, 193] on link "Edit" at bounding box center [226, 193] width 11 height 5
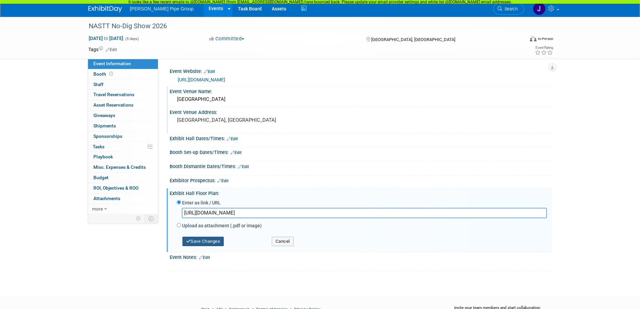
type input "[URL][DOMAIN_NAME]"
click at [204, 241] on button "Save Changes" at bounding box center [203, 240] width 42 height 9
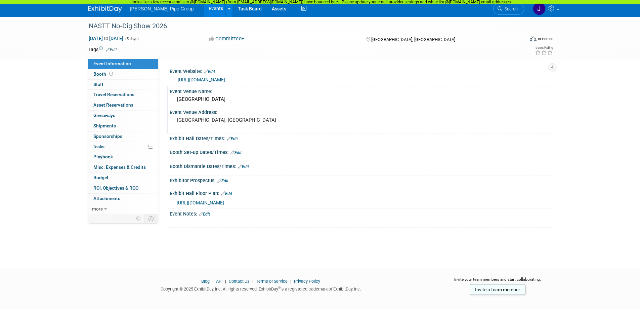
click at [209, 215] on link "Edit" at bounding box center [204, 214] width 11 height 5
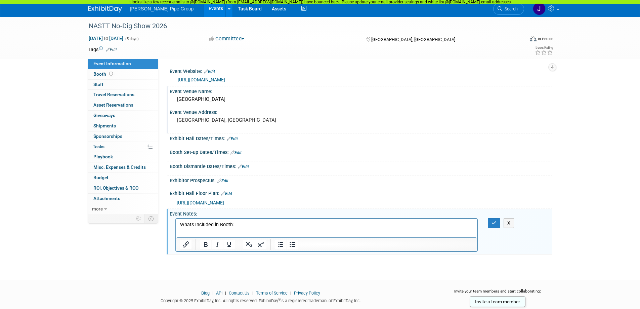
drag, startPoint x: 241, startPoint y: 223, endPoint x: 172, endPoint y: 226, distance: 69.6
click at [176, 226] on html "Whats Included in Booth:" at bounding box center [326, 223] width 301 height 9
click at [508, 223] on button "X" at bounding box center [508, 223] width 11 height 10
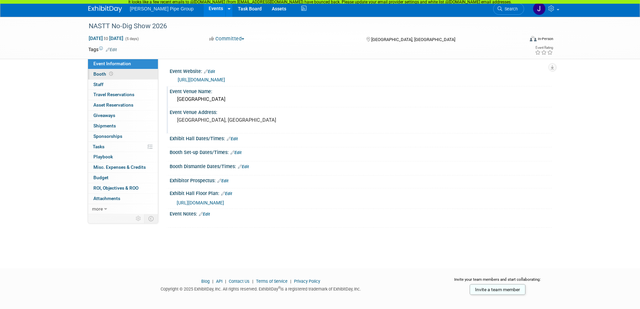
click at [102, 72] on span "Booth" at bounding box center [103, 73] width 21 height 5
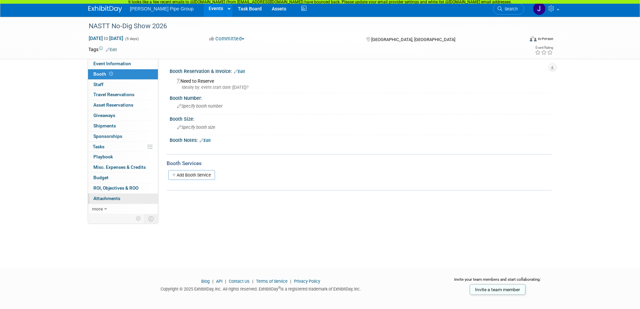
click at [107, 195] on link "0 Attachments 0" at bounding box center [123, 198] width 70 height 10
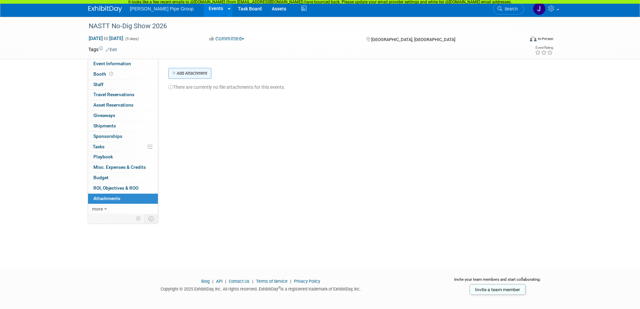
click at [189, 71] on button "Add Attachment" at bounding box center [189, 73] width 43 height 11
click at [103, 147] on span "Tasks 0%" at bounding box center [99, 146] width 12 height 5
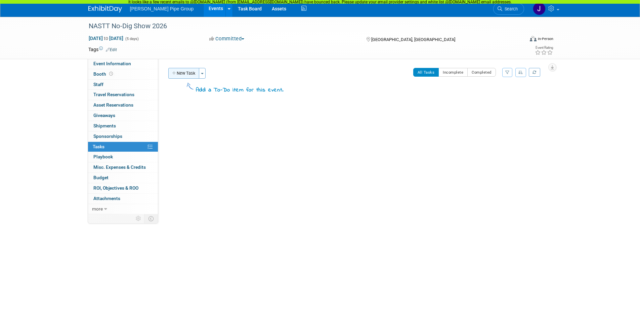
click at [183, 75] on button "New Task" at bounding box center [183, 73] width 31 height 11
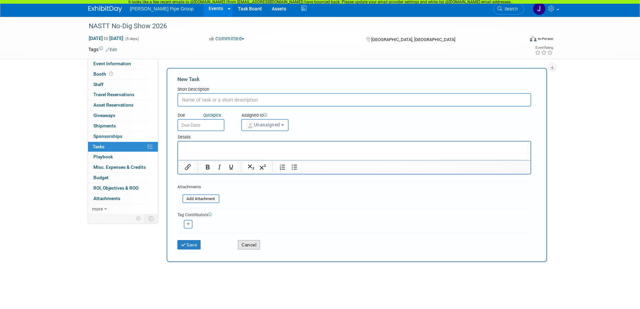
click at [247, 245] on button "Cancel" at bounding box center [249, 244] width 22 height 9
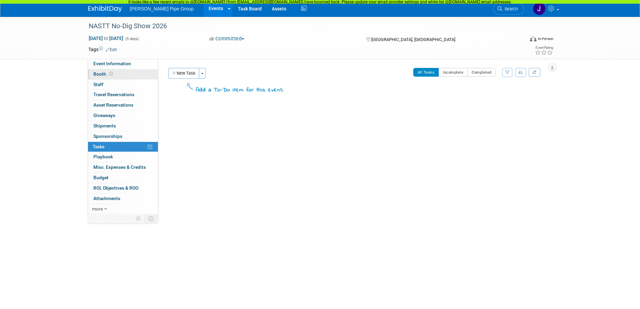
click at [102, 72] on span "Booth" at bounding box center [103, 73] width 21 height 5
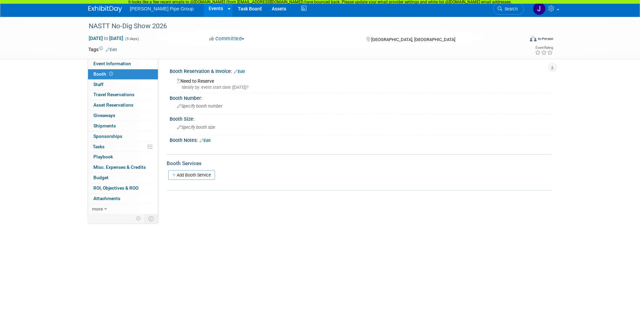
click at [242, 72] on link "Edit" at bounding box center [239, 71] width 11 height 5
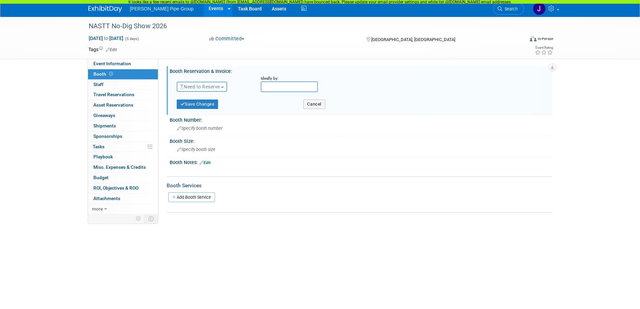
click at [227, 88] on button "Need to Reserve" at bounding box center [202, 87] width 51 height 10
click at [205, 107] on link "Reserved" at bounding box center [213, 107] width 72 height 9
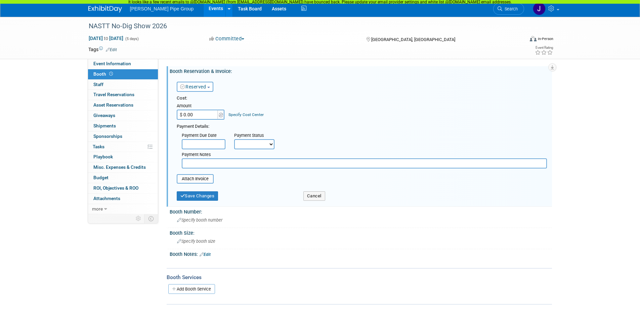
click at [202, 116] on input "$ 0.00" at bounding box center [198, 114] width 42 height 10
type input "$ 25,000.00"
click at [213, 146] on body "[PERSON_NAME] Pipe Group Events Add Event Bulk Upload Events Shareable Event Bo…" at bounding box center [320, 154] width 640 height 309
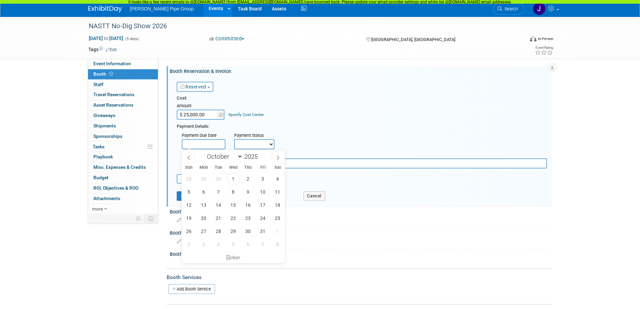
click at [202, 141] on input "text" at bounding box center [204, 144] width 44 height 10
click at [240, 156] on select "January February March April May June July August September October November De…" at bounding box center [223, 156] width 39 height 8
select select "0"
click at [204, 152] on select "January February March April May June July August September October November De…" at bounding box center [223, 156] width 39 height 8
click at [260, 155] on span at bounding box center [260, 154] width 5 height 4
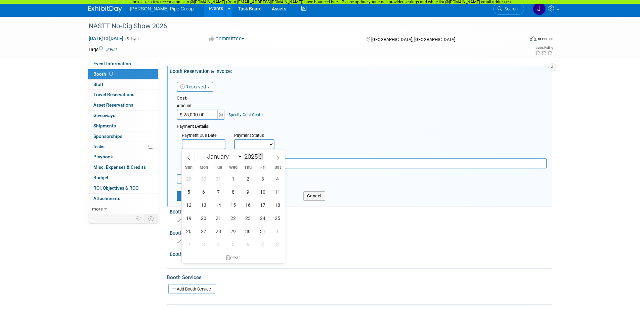
type input "2026"
click at [248, 179] on span "1" at bounding box center [247, 178] width 13 height 13
type input "Jan 1, 2026"
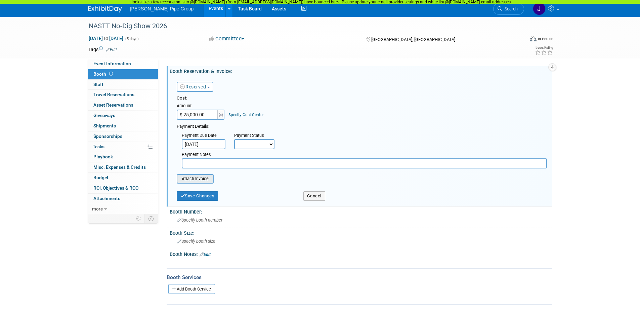
click at [198, 180] on input "file" at bounding box center [173, 179] width 80 height 8
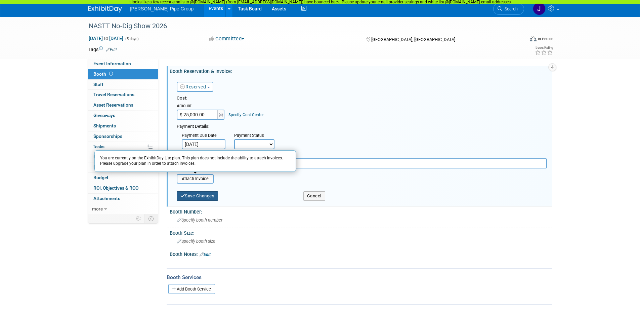
click at [191, 195] on button "Save Changes" at bounding box center [198, 195] width 42 height 9
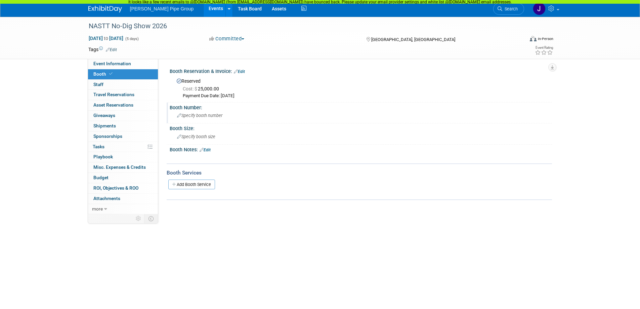
click at [188, 115] on span "Specify booth number" at bounding box center [199, 115] width 45 height 5
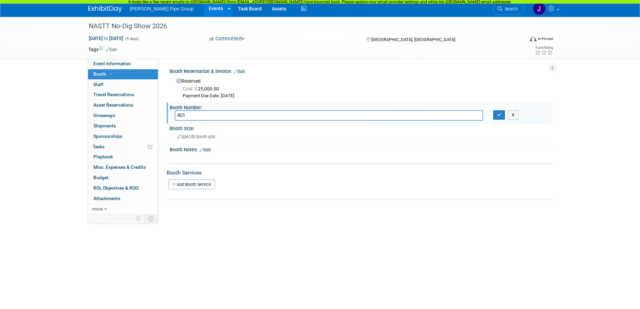
type input "401"
click at [180, 137] on icon at bounding box center [179, 137] width 4 height 4
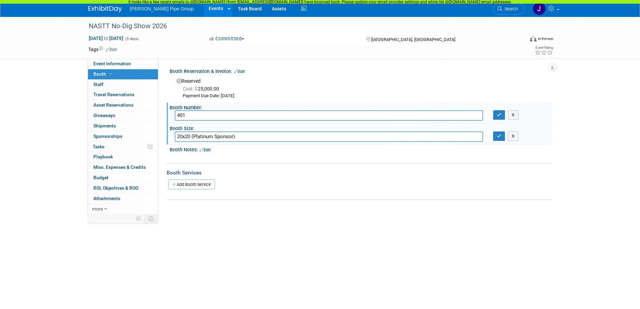
drag, startPoint x: 237, startPoint y: 138, endPoint x: 192, endPoint y: 135, distance: 45.4
click at [192, 135] on input "20x20 (Platinum Sponsor)" at bounding box center [329, 136] width 308 height 10
type input "20x20"
click at [206, 150] on link "Edit" at bounding box center [204, 149] width 11 height 5
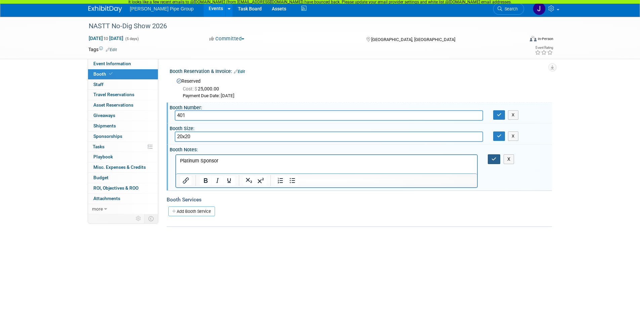
click at [493, 159] on icon "button" at bounding box center [493, 158] width 5 height 5
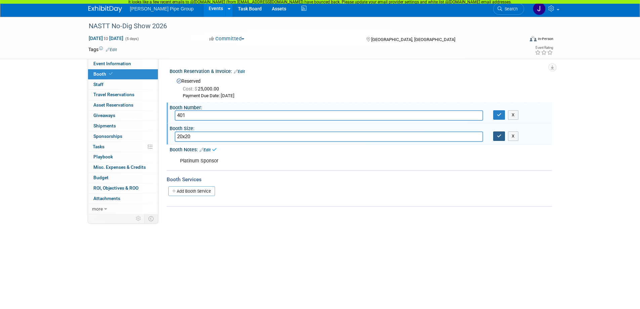
click at [496, 137] on button "button" at bounding box center [499, 135] width 12 height 9
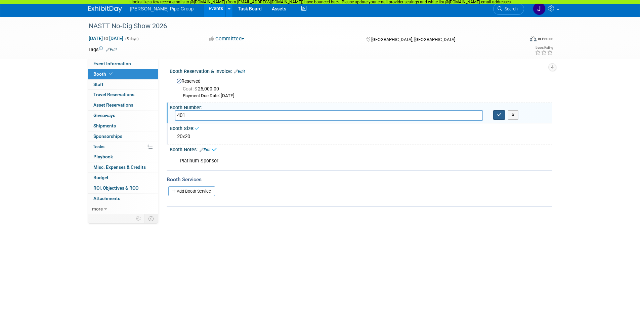
click at [499, 115] on icon "button" at bounding box center [499, 114] width 5 height 4
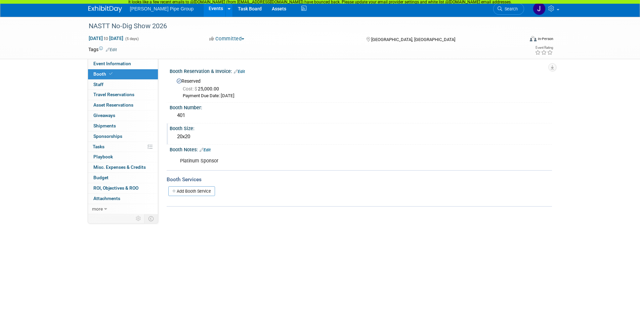
click at [113, 49] on link "Edit" at bounding box center [111, 49] width 11 height 5
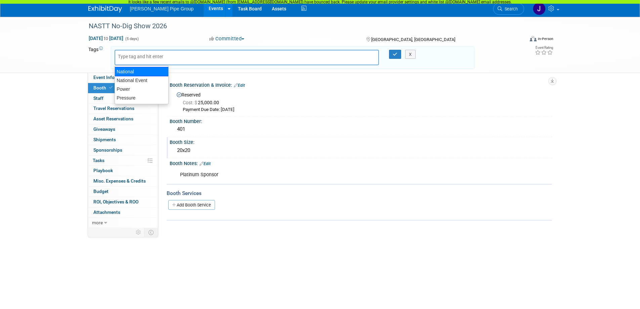
click at [135, 71] on div "National" at bounding box center [141, 71] width 54 height 9
type input "National"
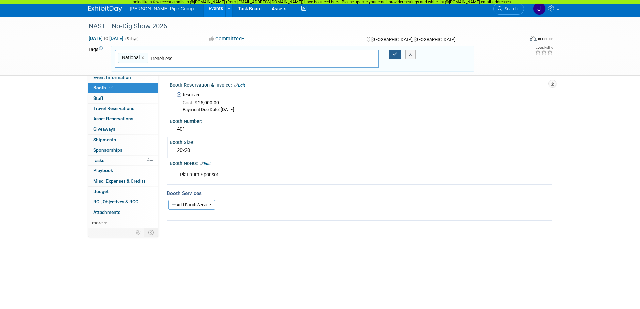
type input "Trenchless"
click at [395, 52] on icon "button" at bounding box center [394, 54] width 5 height 4
type input "National,Trenchless"
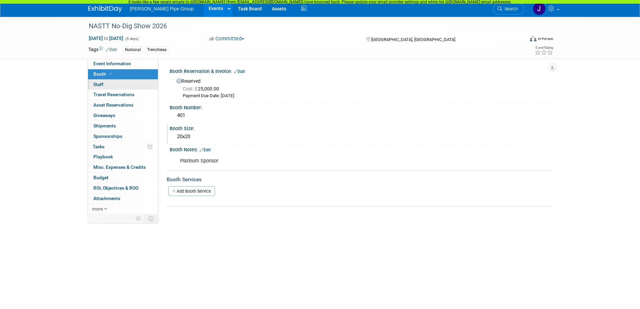
click at [97, 87] on span "Staff 0" at bounding box center [98, 84] width 10 height 5
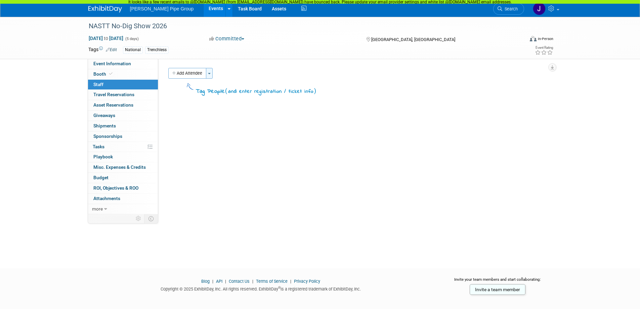
click at [211, 77] on button "Toggle Dropdown" at bounding box center [209, 73] width 7 height 11
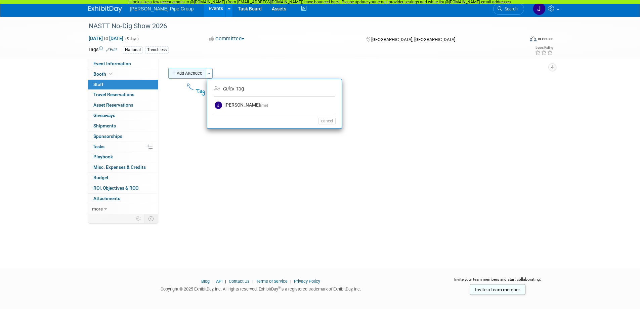
click at [173, 73] on icon "button" at bounding box center [174, 73] width 5 height 4
select select "9c75f2fd-8f73-4e0f-8032-0286af7f0dfe"
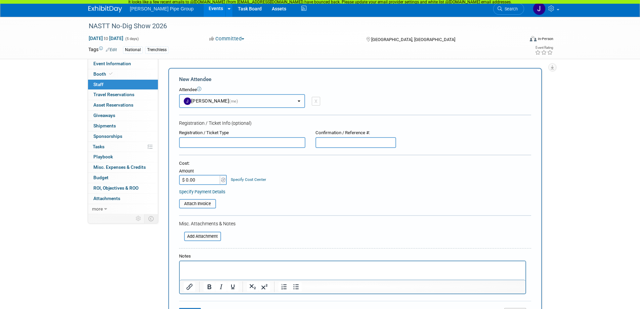
click at [303, 98] on button "Jennifer Monk (me)" at bounding box center [242, 101] width 126 height 14
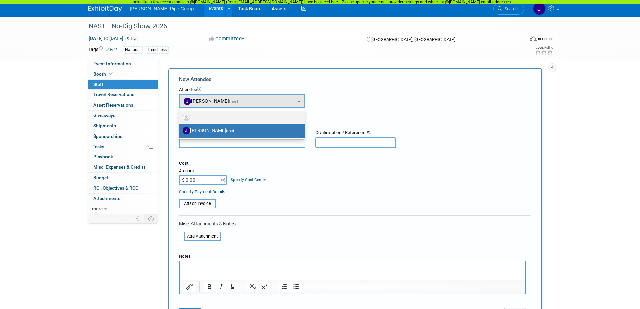
click at [215, 113] on label at bounding box center [240, 117] width 115 height 11
click at [180, 114] on input "radio" at bounding box center [178, 116] width 4 height 4
radio input "true"
select select
radio input "false"
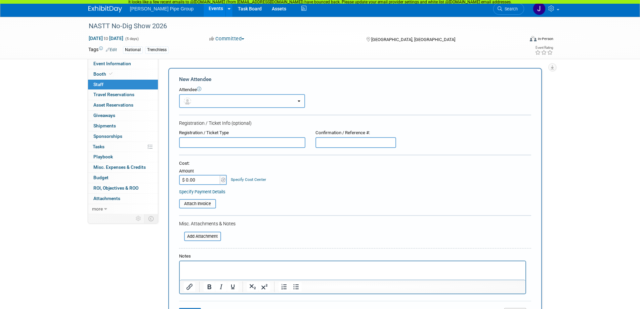
click at [222, 100] on button "button" at bounding box center [242, 101] width 126 height 14
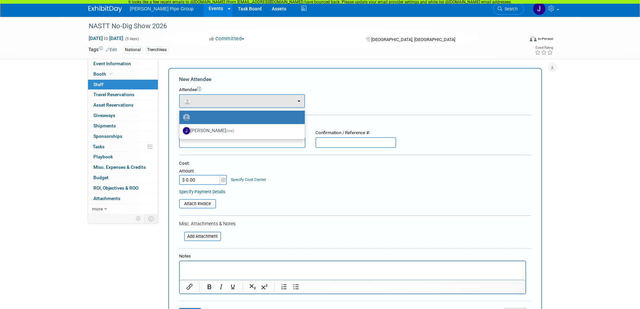
click at [199, 89] on icon at bounding box center [199, 89] width 4 height 4
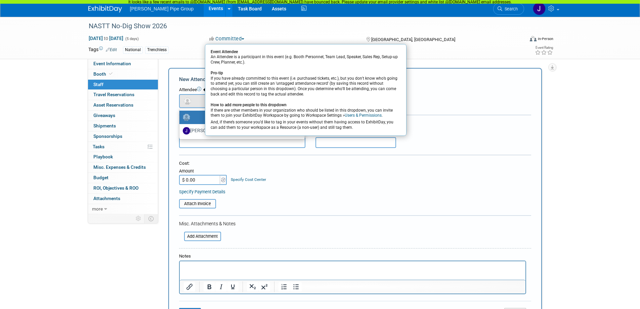
click at [428, 122] on div "Registration / Ticket Info (optional)" at bounding box center [355, 123] width 352 height 7
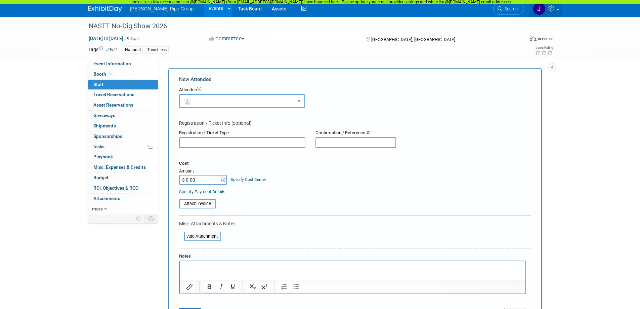
click at [558, 11] on link at bounding box center [545, 8] width 33 height 17
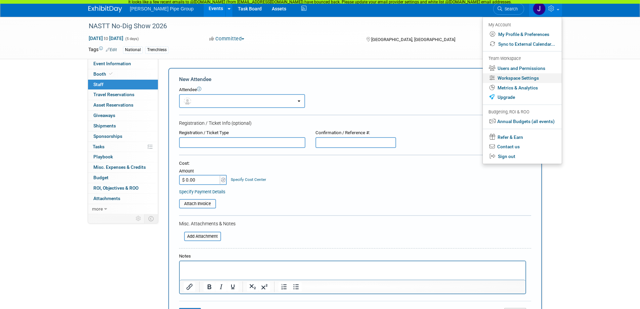
click at [505, 77] on link "Workspace Settings" at bounding box center [521, 78] width 79 height 10
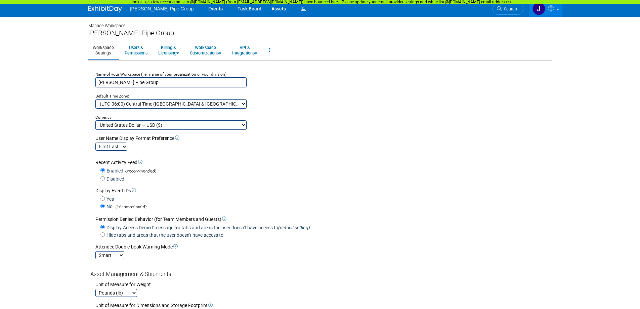
click at [82, 200] on body "[PERSON_NAME] Pipe Group Events Task Board Assets Activity Feed" at bounding box center [320, 154] width 640 height 309
click at [130, 51] on link "Users & Permissions" at bounding box center [136, 50] width 32 height 16
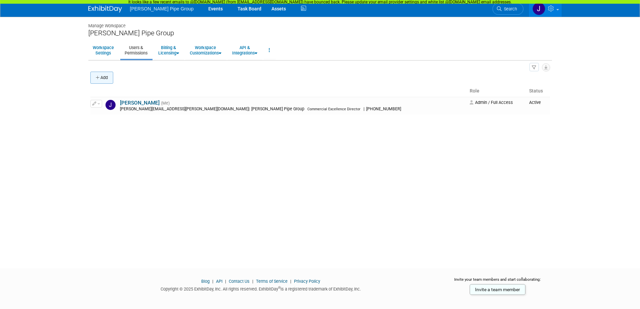
click at [96, 77] on icon "button" at bounding box center [98, 78] width 5 height 4
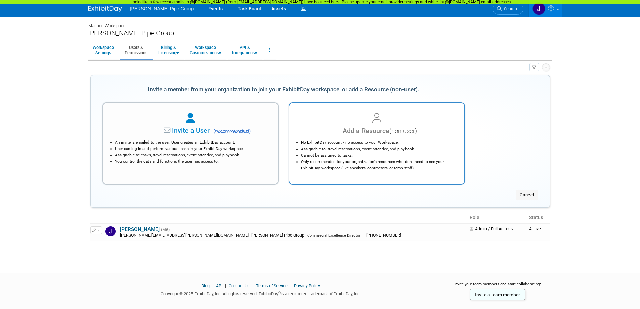
click at [331, 143] on li "No ExhibitDay account / no access to your Workspace." at bounding box center [378, 142] width 155 height 6
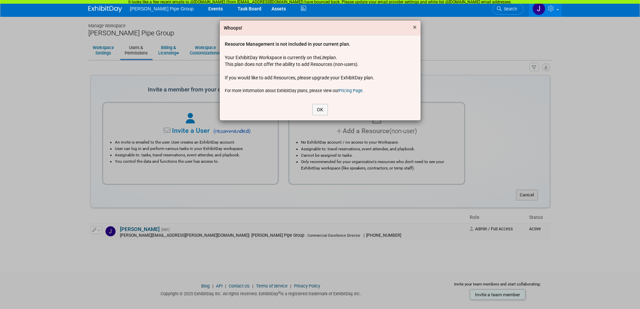
click at [413, 30] on span "×" at bounding box center [415, 27] width 4 height 8
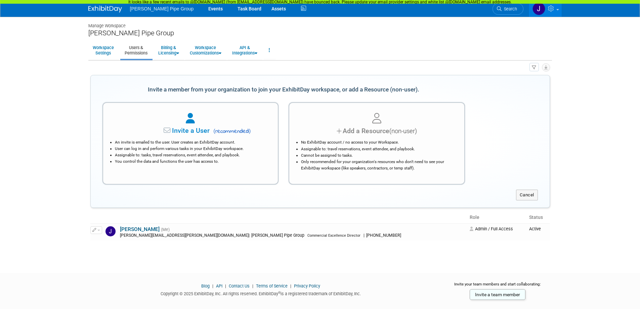
click at [105, 0] on div "It looks like a few recent emails to @[DOMAIN_NAME] (from [EMAIL_ADDRESS][DOMAI…" at bounding box center [320, 2] width 640 height 4
click at [104, 9] on img at bounding box center [105, 9] width 34 height 7
